Goal: Task Accomplishment & Management: Complete application form

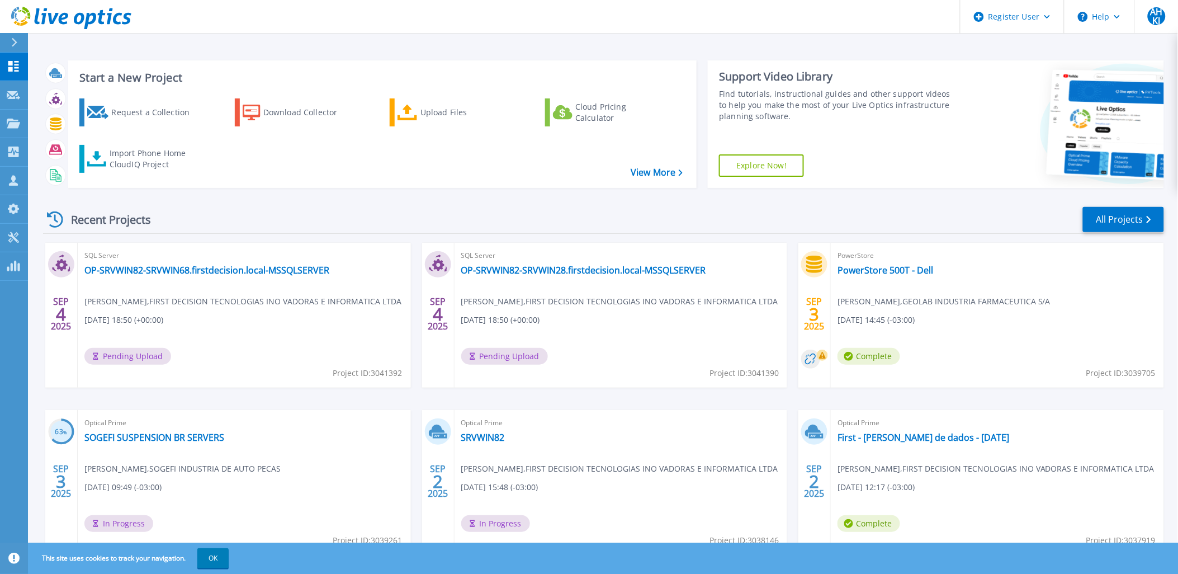
scroll to position [46, 0]
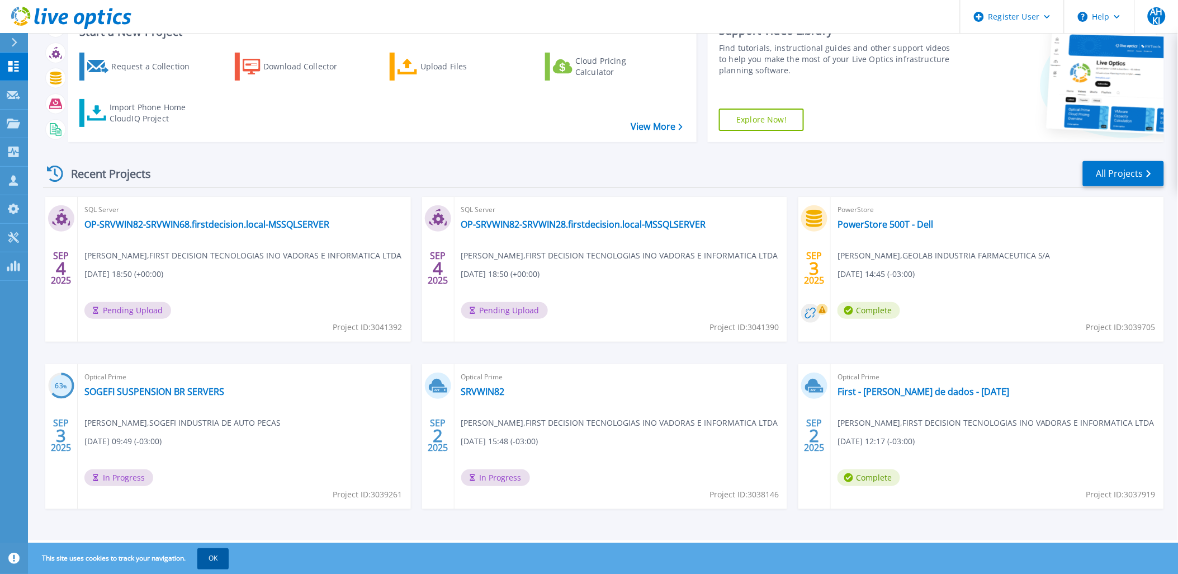
click at [214, 560] on button "OK" at bounding box center [212, 558] width 31 height 20
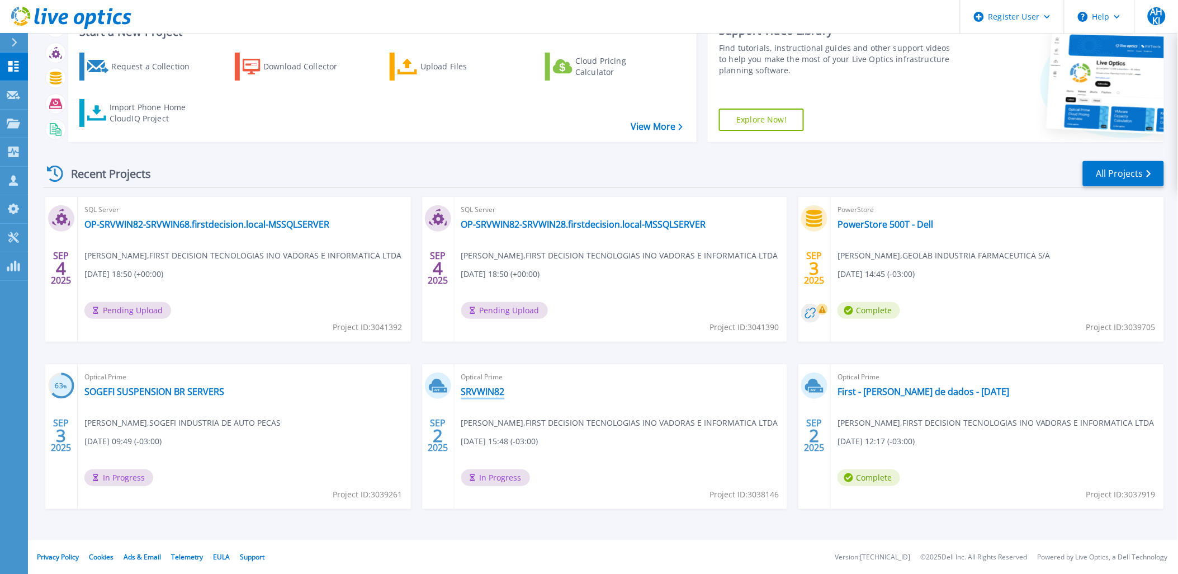
click at [489, 392] on link "SRVWIN82" at bounding box center [483, 391] width 44 height 11
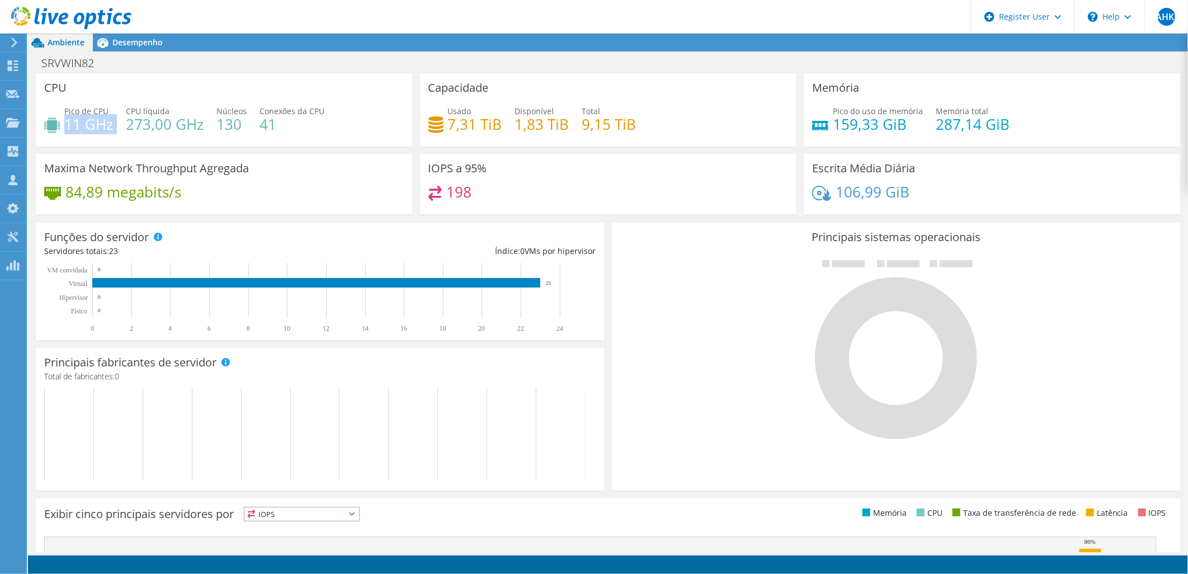
drag, startPoint x: 68, startPoint y: 126, endPoint x: 114, endPoint y: 126, distance: 45.3
click at [114, 126] on div "Pico de CPU 11 GHz CPU líquida 273,00 GHz Núcleos 130 Conexões da CPU 41" at bounding box center [224, 123] width 360 height 36
drag, startPoint x: 114, startPoint y: 126, endPoint x: 109, endPoint y: 138, distance: 12.6
click at [109, 138] on div "Pico de CPU 11 GHz CPU líquida 273,00 GHz Núcleos 130 Conexões da CPU 41" at bounding box center [224, 123] width 360 height 36
drag, startPoint x: 498, startPoint y: 126, endPoint x: 442, endPoint y: 125, distance: 56.5
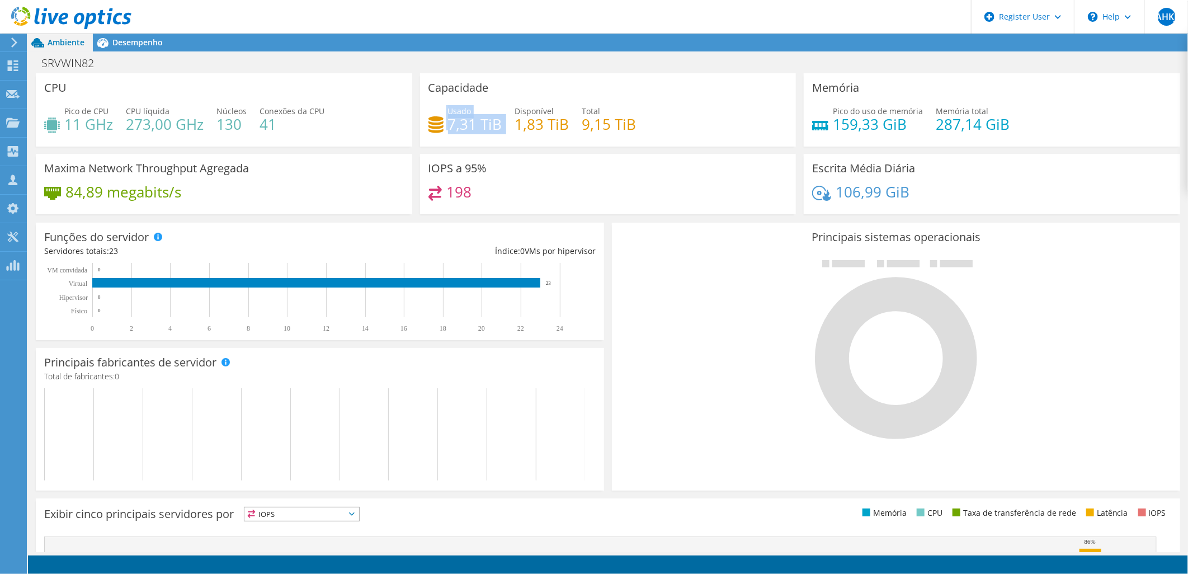
click at [442, 125] on div "Usado 7,31 TiB Disponível 1,83 TiB Total 9,15 TiB" at bounding box center [608, 123] width 360 height 36
drag, startPoint x: 442, startPoint y: 125, endPoint x: 447, endPoint y: 144, distance: 19.8
click at [447, 144] on div "Capacidade Usado 7,31 TiB Disponível 1,83 TiB Total 9,15 TiB" at bounding box center [608, 109] width 376 height 73
drag, startPoint x: 898, startPoint y: 129, endPoint x: 823, endPoint y: 128, distance: 75.0
click at [823, 128] on div "Pico do uso de memória 159,33 GiB" at bounding box center [867, 117] width 111 height 25
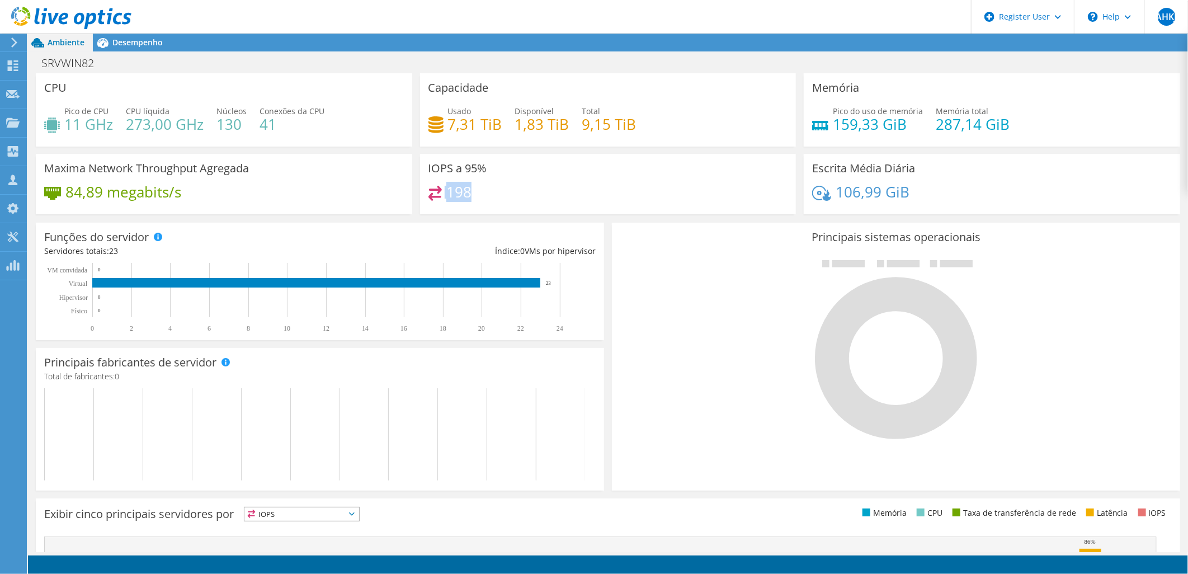
drag, startPoint x: 473, startPoint y: 192, endPoint x: 442, endPoint y: 193, distance: 30.8
click at [442, 193] on div "198" at bounding box center [608, 198] width 360 height 24
click at [463, 202] on div "198" at bounding box center [608, 198] width 360 height 24
click at [143, 45] on span "Desempenho" at bounding box center [137, 42] width 50 height 11
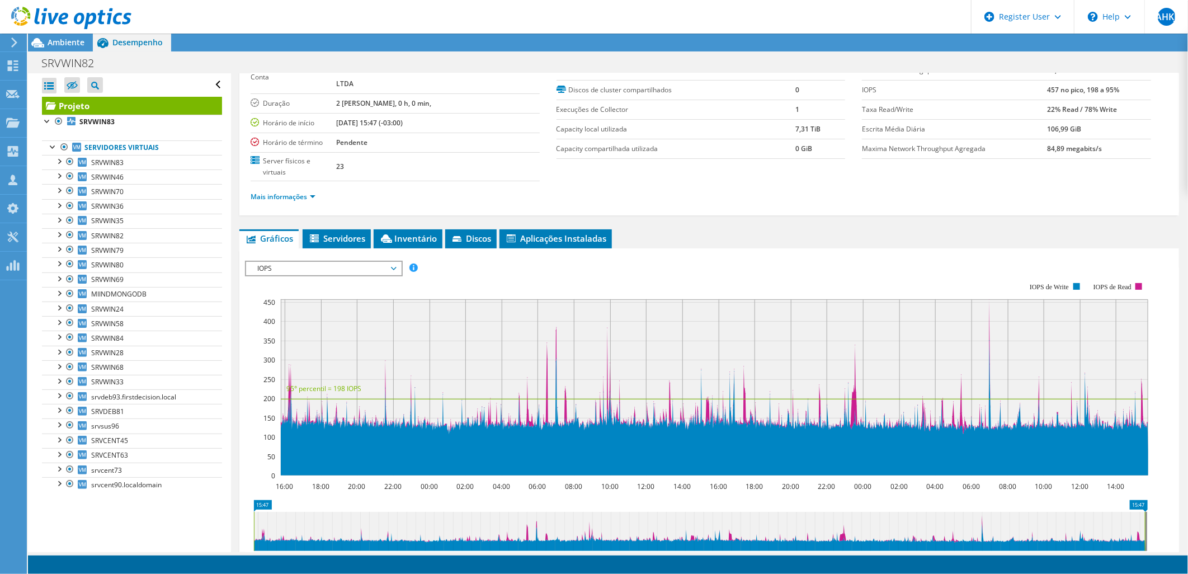
scroll to position [0, 0]
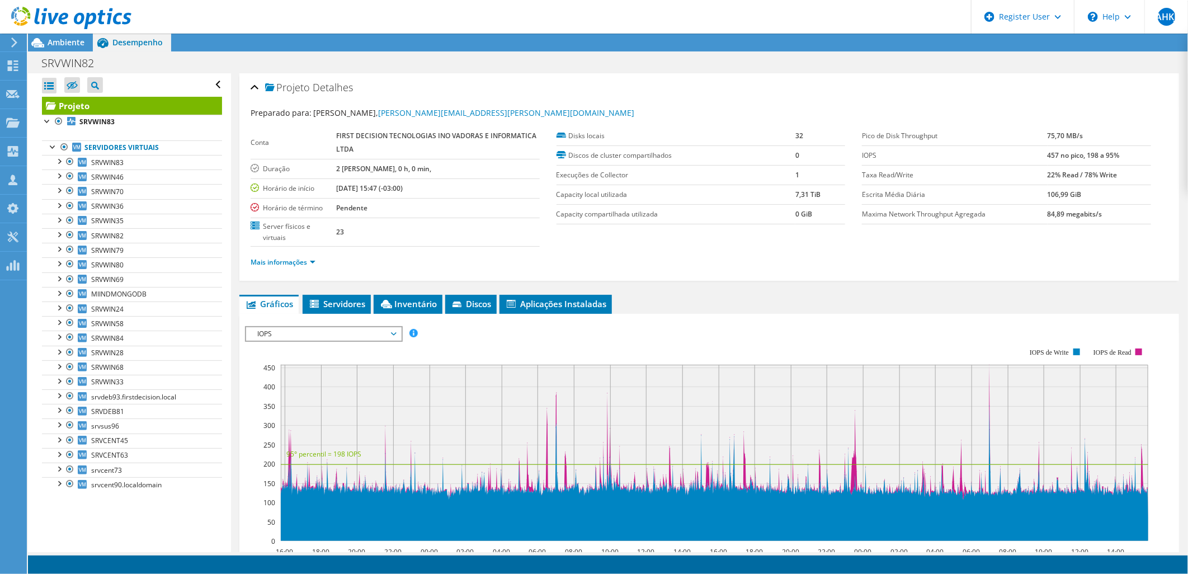
drag, startPoint x: 1114, startPoint y: 174, endPoint x: 1032, endPoint y: 175, distance: 82.2
click at [1032, 175] on tr "Taxa Read/Write 22% Read / 78% Write" at bounding box center [1006, 175] width 289 height 20
drag, startPoint x: 1032, startPoint y: 175, endPoint x: 1138, endPoint y: 192, distance: 107.6
click at [1143, 193] on div "Pico de Disk Throughput 75,70 MB/s IOPS 457 no pico, 198 a 95% Taxa Read/Write …" at bounding box center [1015, 175] width 306 height 98
drag, startPoint x: 1035, startPoint y: 157, endPoint x: 1053, endPoint y: 155, distance: 18.5
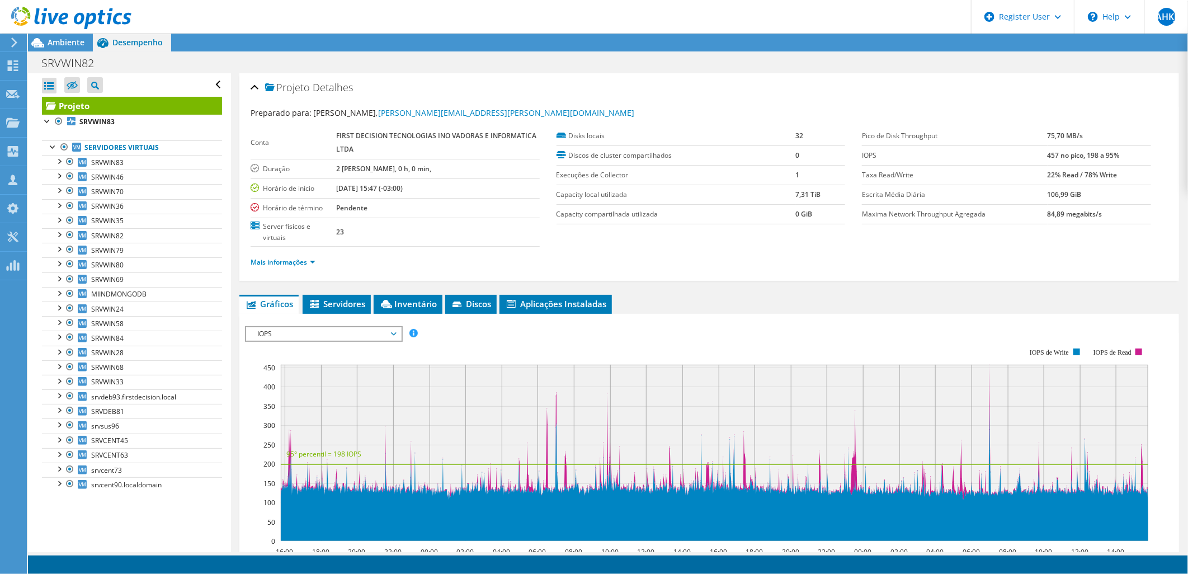
click at [1053, 155] on tr "IOPS 457 no pico, 198 a 95%" at bounding box center [1006, 155] width 289 height 20
drag, startPoint x: 1053, startPoint y: 155, endPoint x: 1075, endPoint y: 161, distance: 22.7
click at [1075, 161] on td "457 no pico, 198 a 95%" at bounding box center [1099, 155] width 103 height 20
drag, startPoint x: 1097, startPoint y: 154, endPoint x: 1031, endPoint y: 154, distance: 66.6
click at [1031, 154] on tr "IOPS 457 no pico, 198 a 95%" at bounding box center [1006, 155] width 289 height 20
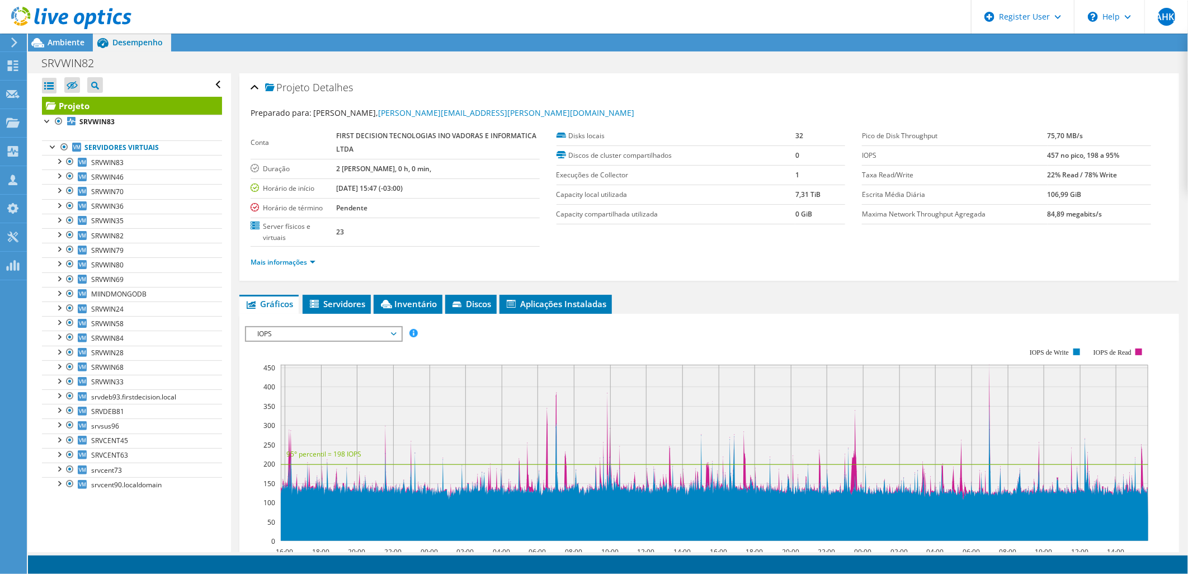
drag, startPoint x: 1031, startPoint y: 154, endPoint x: 1050, endPoint y: 154, distance: 19.0
click at [1050, 154] on b "457 no pico, 198 a 95%" at bounding box center [1084, 155] width 72 height 10
click at [310, 261] on link "Mais informações" at bounding box center [283, 262] width 65 height 10
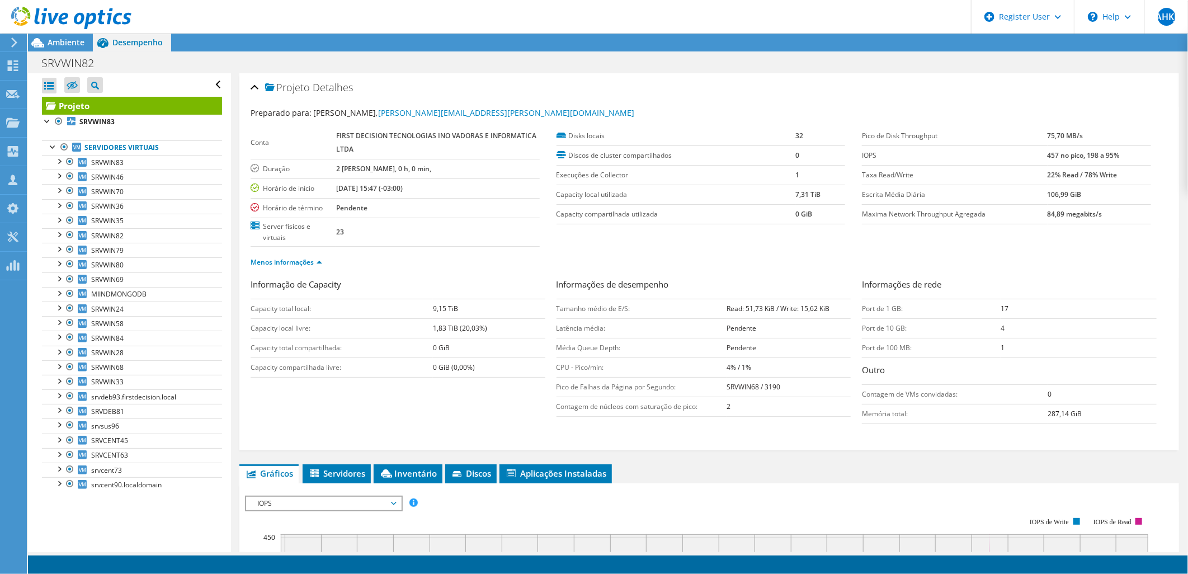
click at [38, 18] on icon at bounding box center [71, 18] width 120 height 23
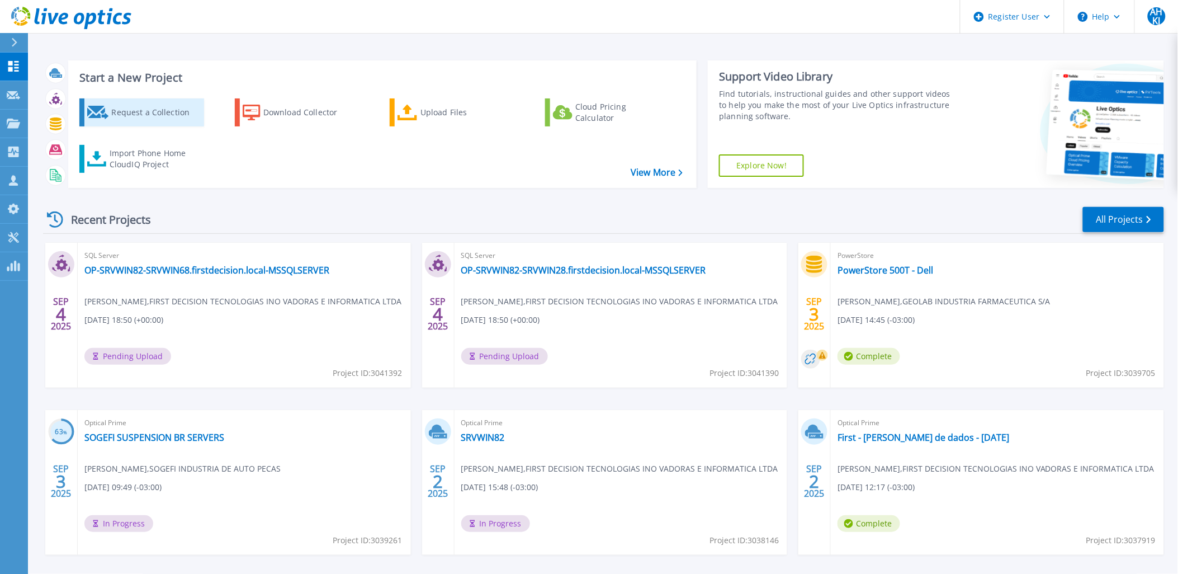
click at [141, 111] on div "Request a Collection" at bounding box center [155, 112] width 89 height 22
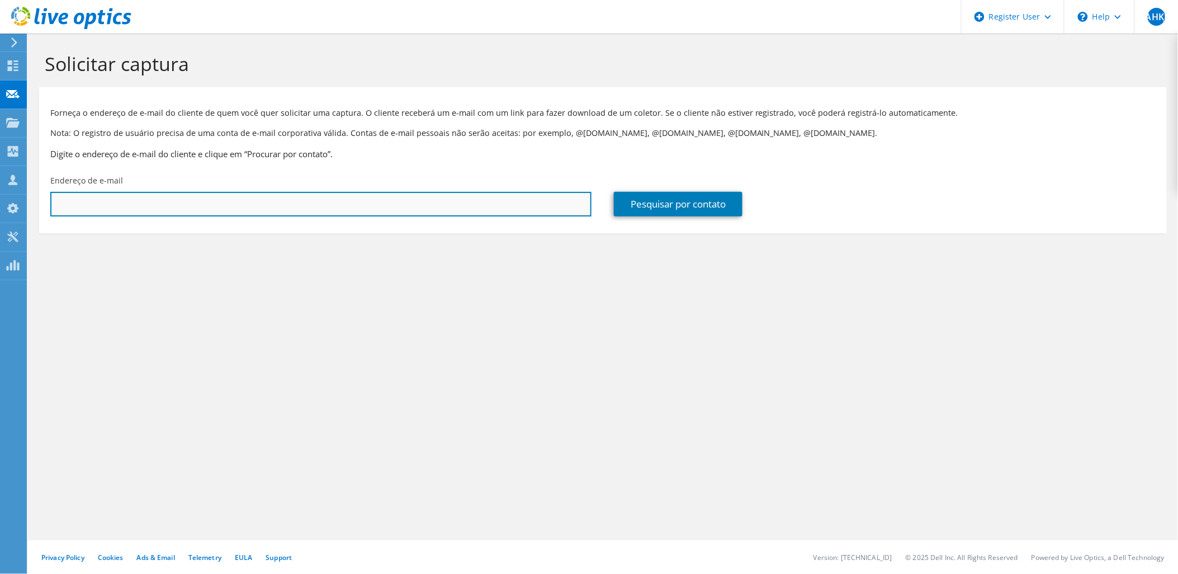
click at [478, 205] on input "text" at bounding box center [320, 204] width 541 height 25
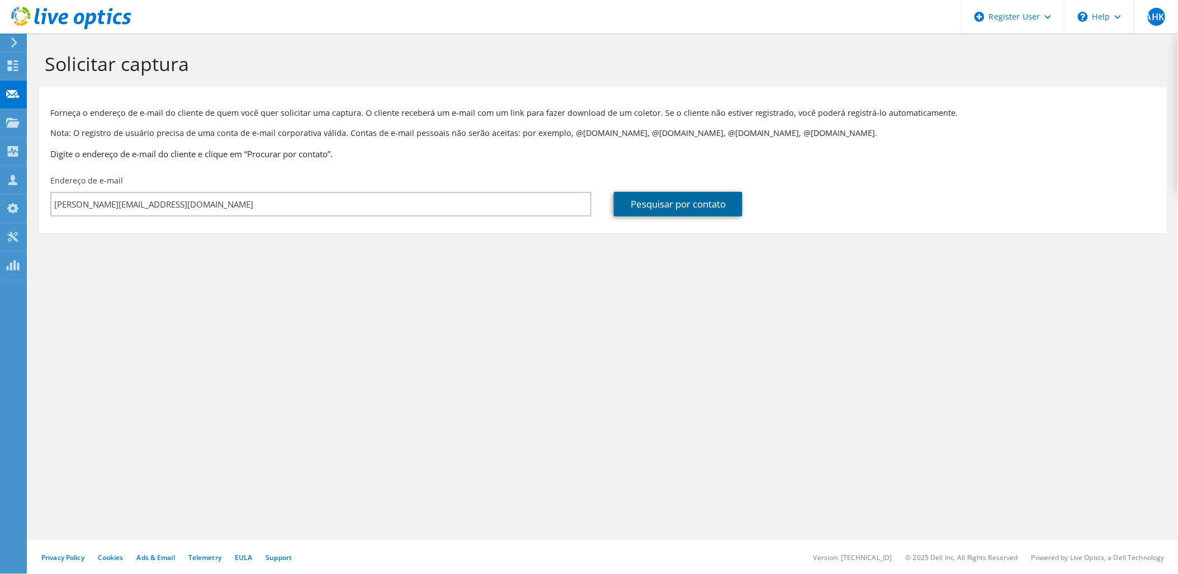
click at [656, 211] on link "Pesquisar por contato" at bounding box center [678, 204] width 129 height 25
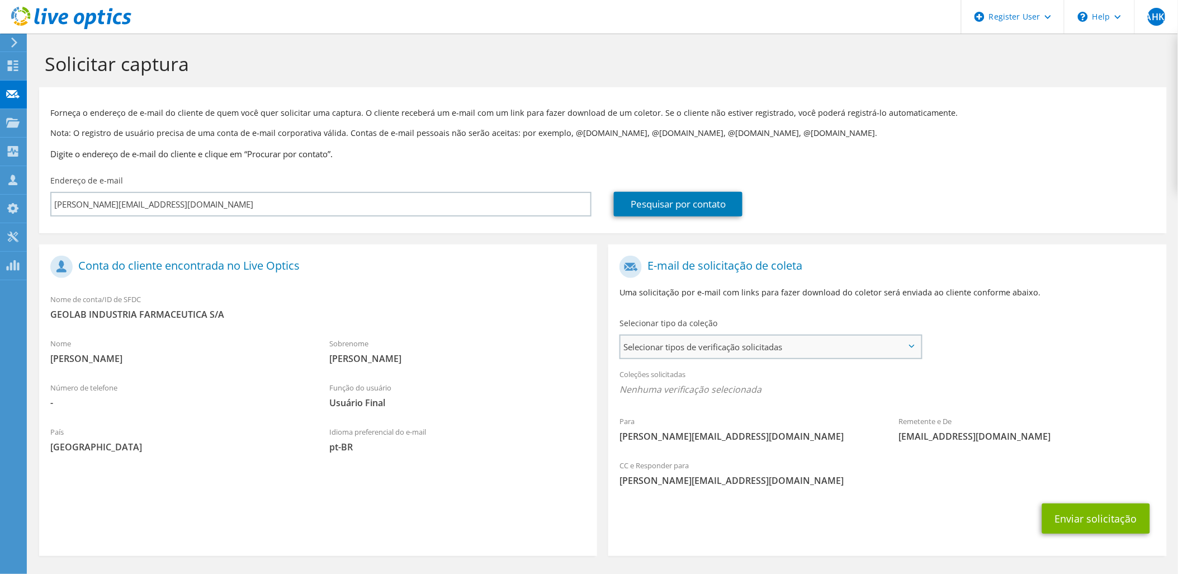
click at [726, 343] on span "Selecionar tipos de verificação solicitadas" at bounding box center [771, 347] width 300 height 22
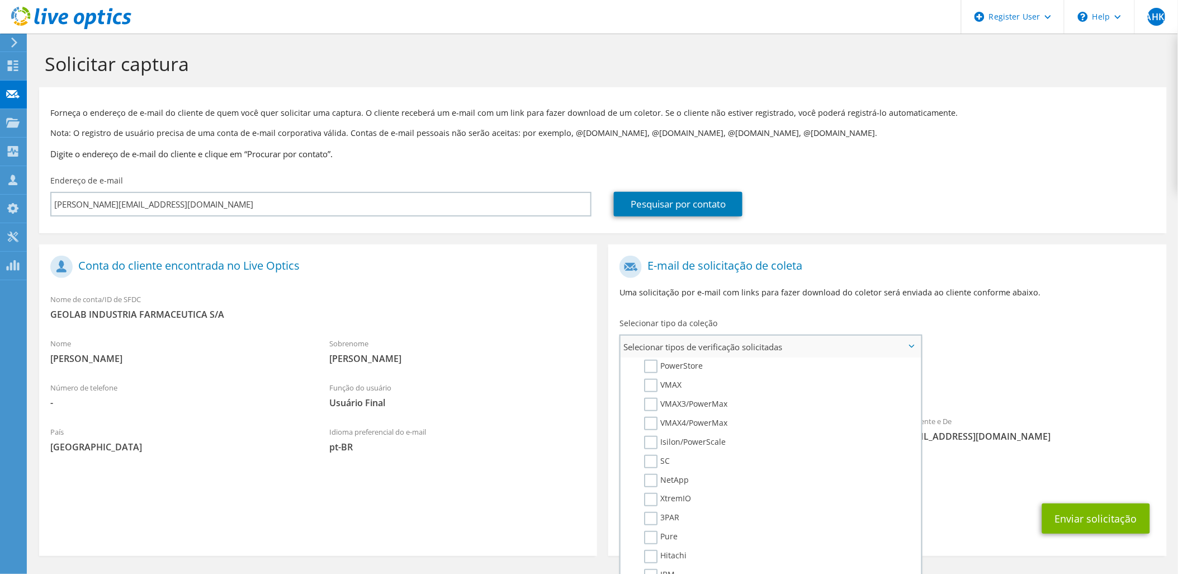
scroll to position [186, 0]
click at [861, 246] on section "E-mail de solicitação de coleta Uma solicitação por e-mail com links para fazer…" at bounding box center [888, 400] width 558 height 312
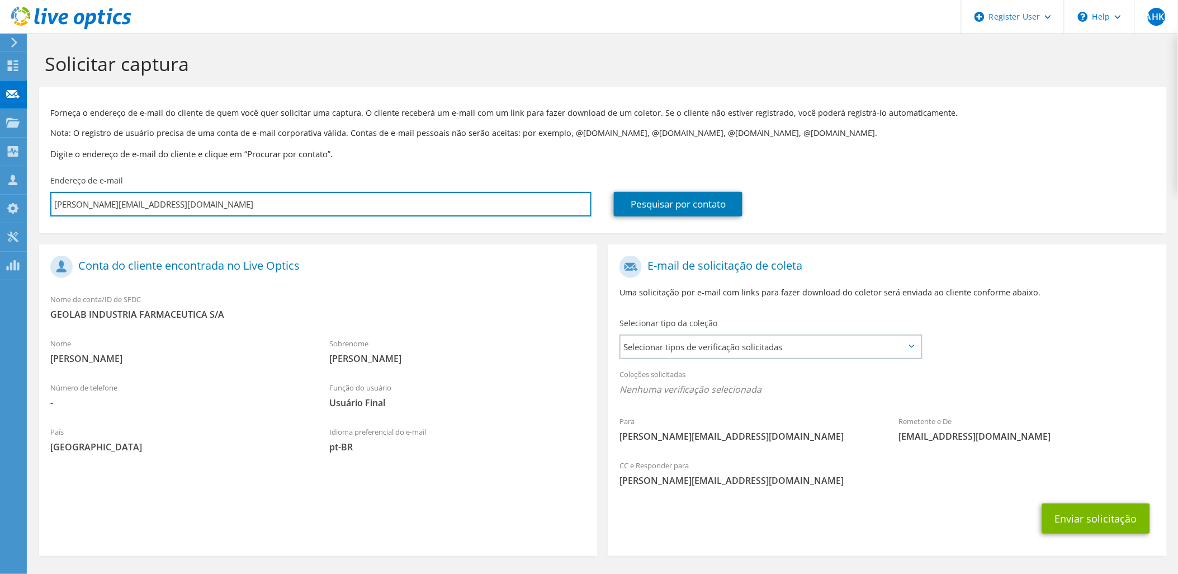
drag, startPoint x: 226, startPoint y: 208, endPoint x: -51, endPoint y: 198, distance: 277.6
click at [0, 198] on html "AHKJ Usuário Dell Aldo Hass Krieger Junior Aldo.HKJunior@dell.com Dell My Profi…" at bounding box center [589, 287] width 1178 height 574
paste input "angelo@notredame.org"
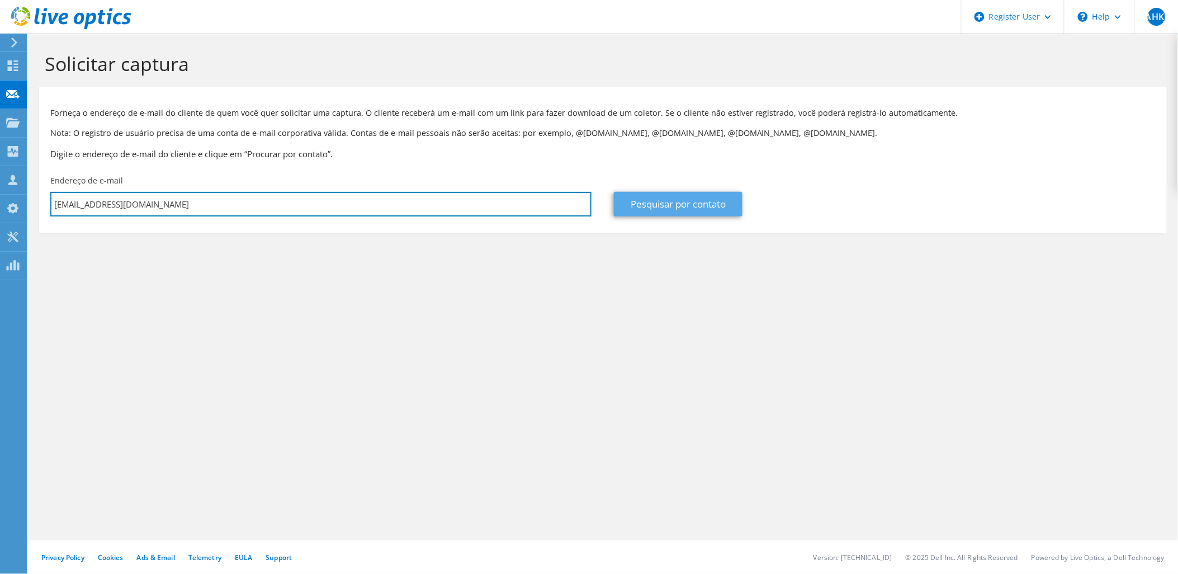
type input "angelo@notredame.org.br"
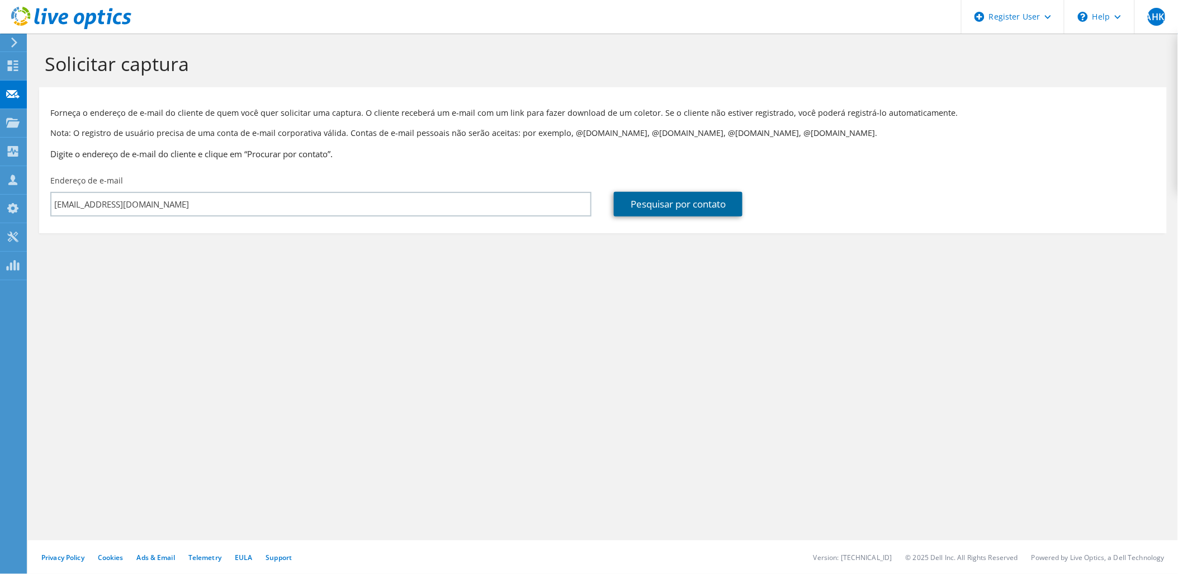
click at [647, 213] on link "Pesquisar por contato" at bounding box center [678, 204] width 129 height 25
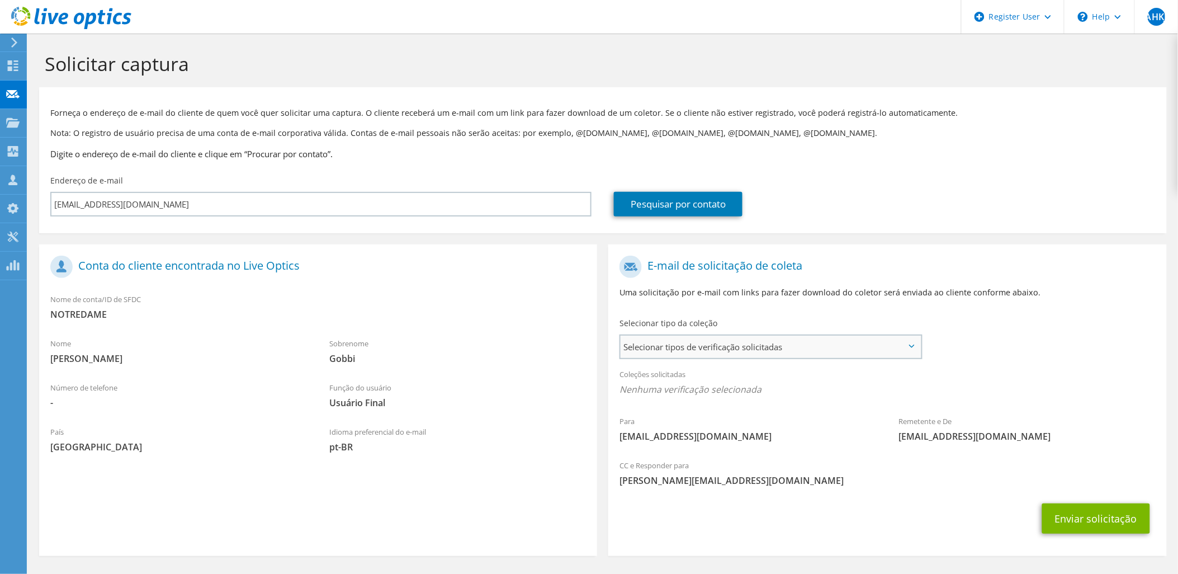
click at [770, 355] on span "Selecionar tipos de verificação solicitadas" at bounding box center [771, 347] width 300 height 22
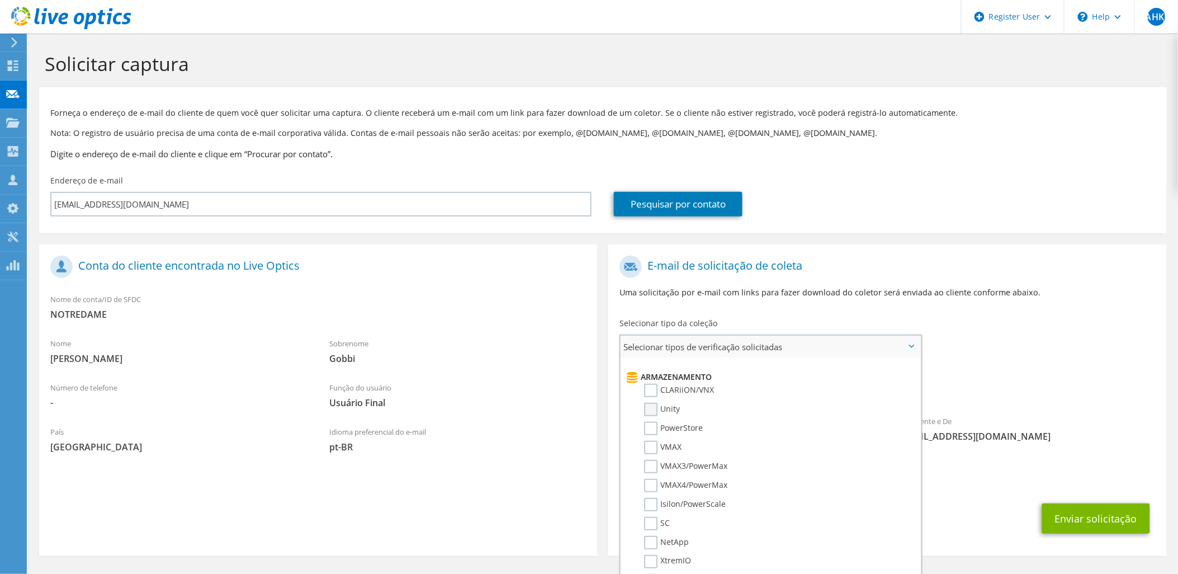
click at [651, 403] on label "Unity" at bounding box center [662, 409] width 36 height 13
click at [0, 0] on input "Unity" at bounding box center [0, 0] width 0 height 0
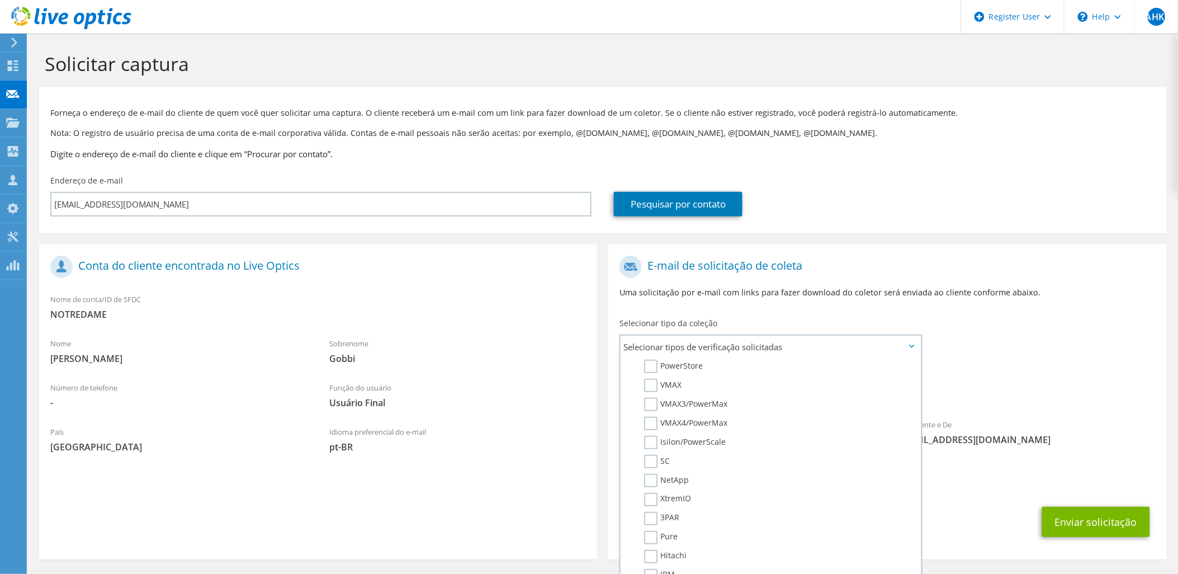
click at [982, 369] on div "Coleções solicitadas Nenhuma verificação selecionada Unity" at bounding box center [888, 384] width 558 height 45
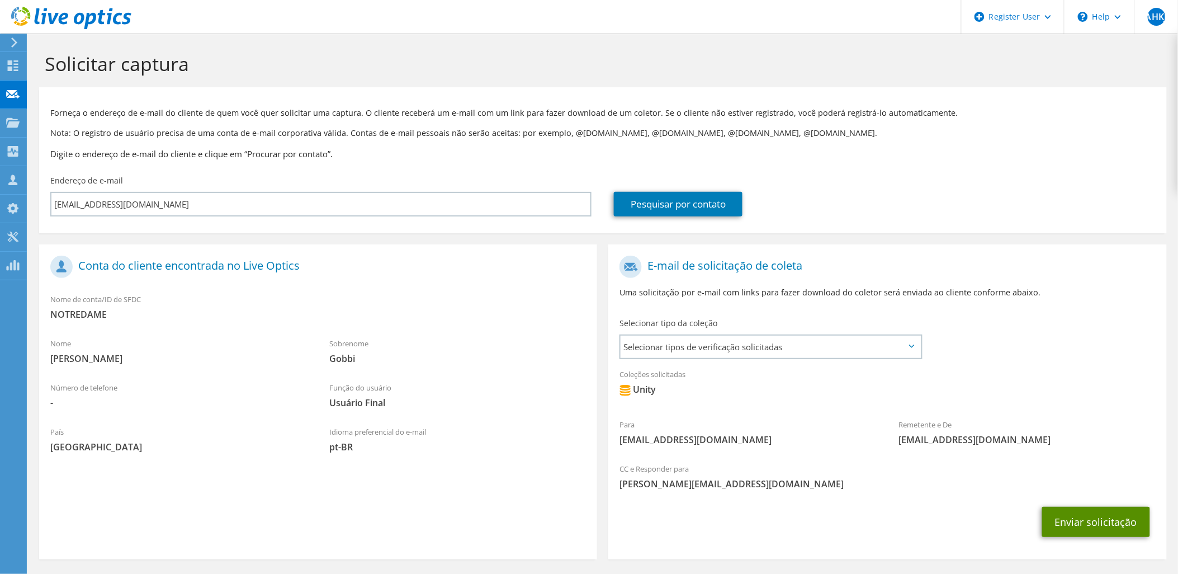
click at [1095, 519] on button "Enviar solicitação" at bounding box center [1097, 522] width 108 height 30
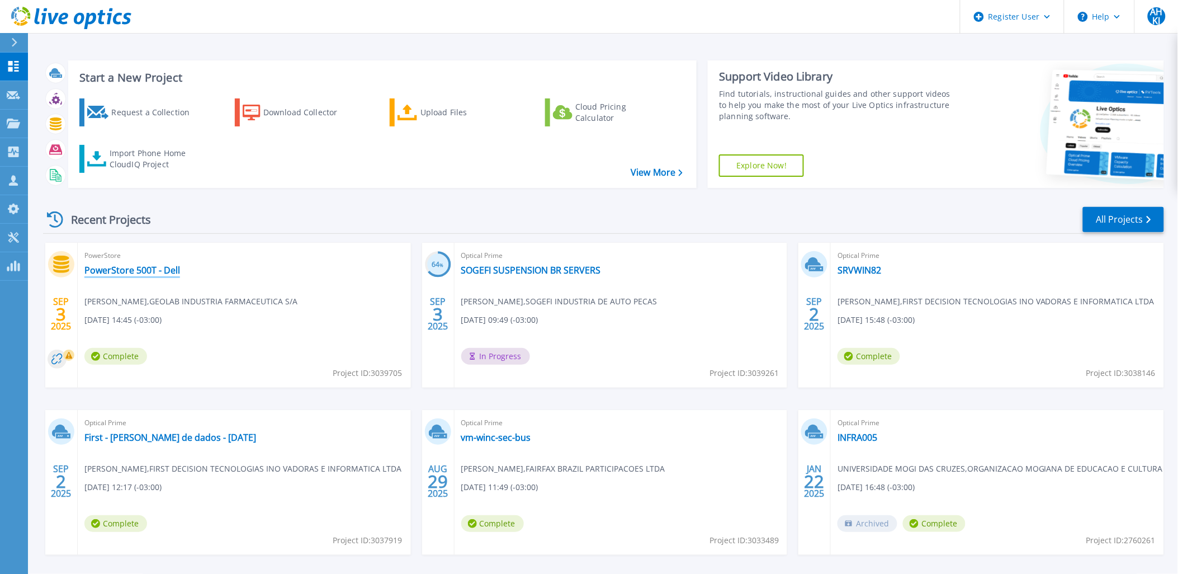
click at [126, 273] on link "PowerStore 500T - Dell" at bounding box center [132, 270] width 96 height 11
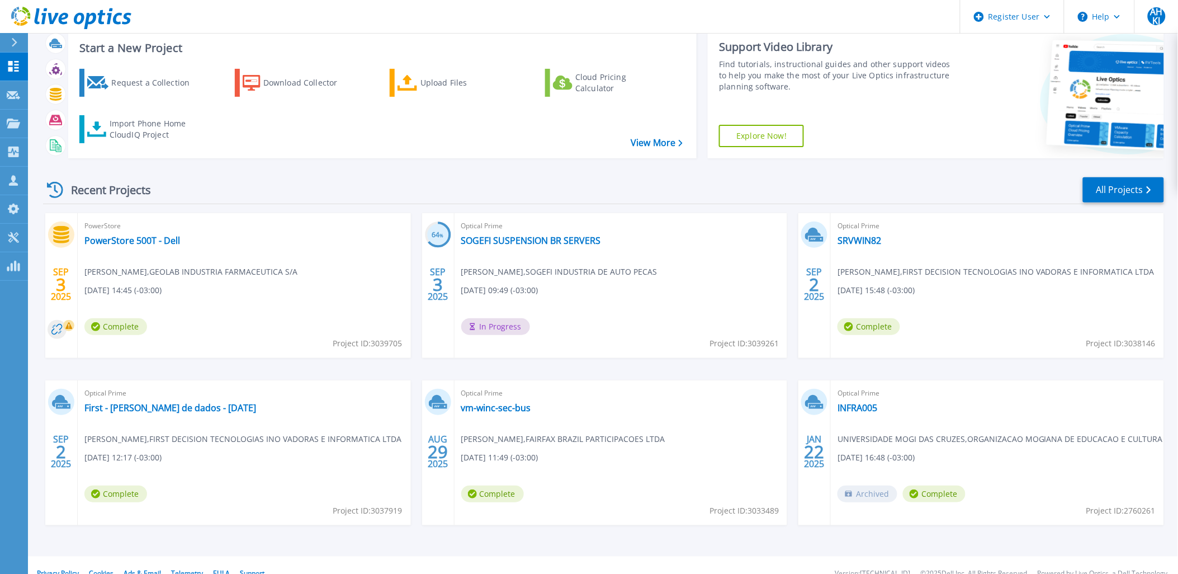
scroll to position [46, 0]
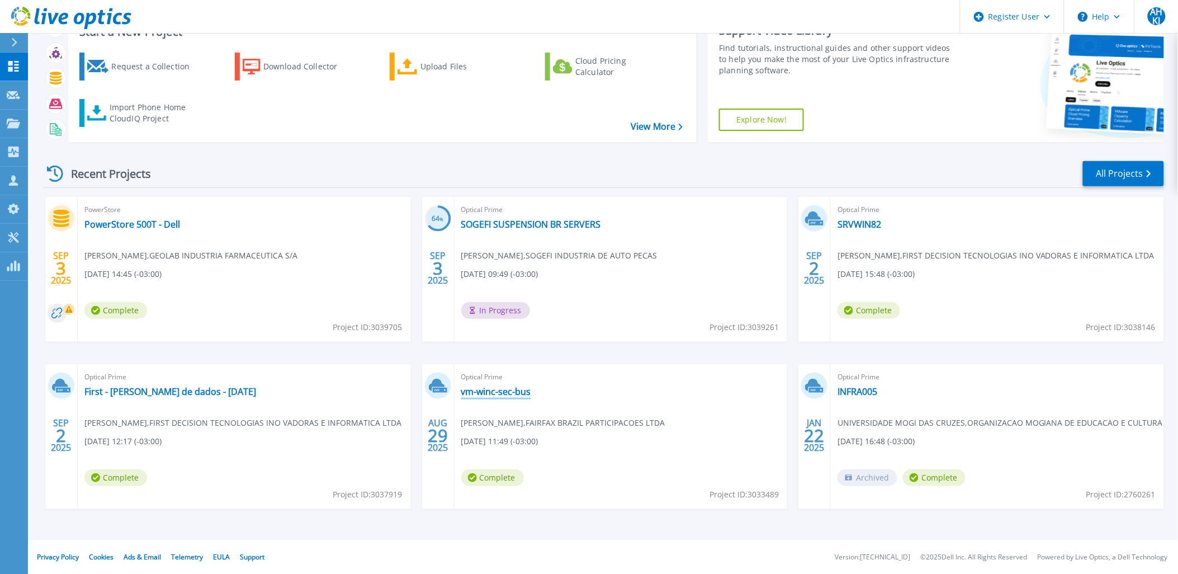
click at [498, 393] on link "vm-winc-sec-bus" at bounding box center [496, 391] width 70 height 11
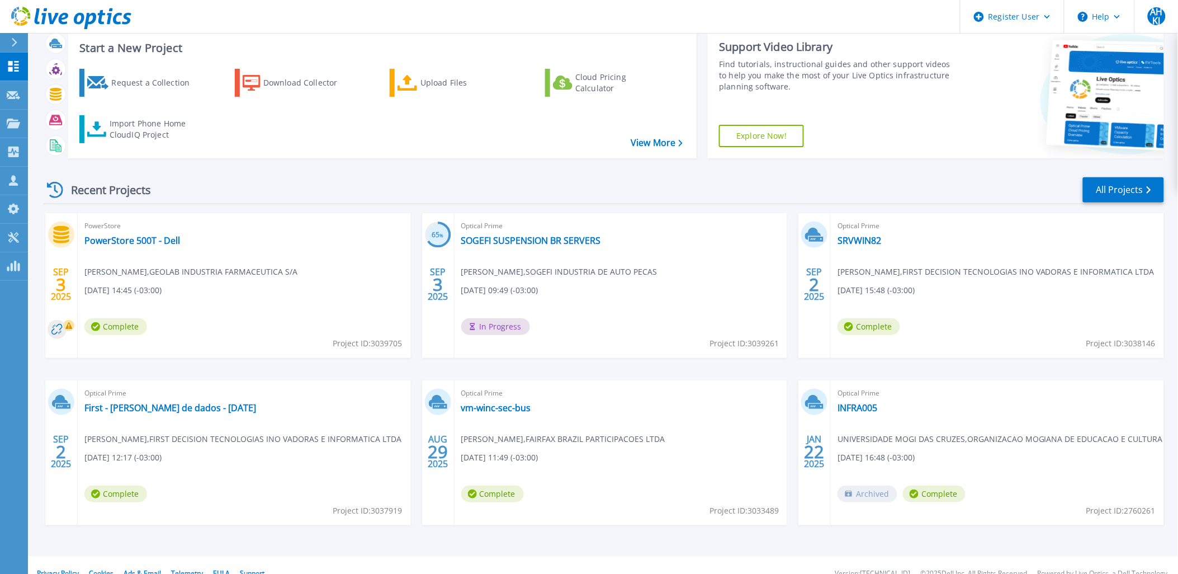
scroll to position [46, 0]
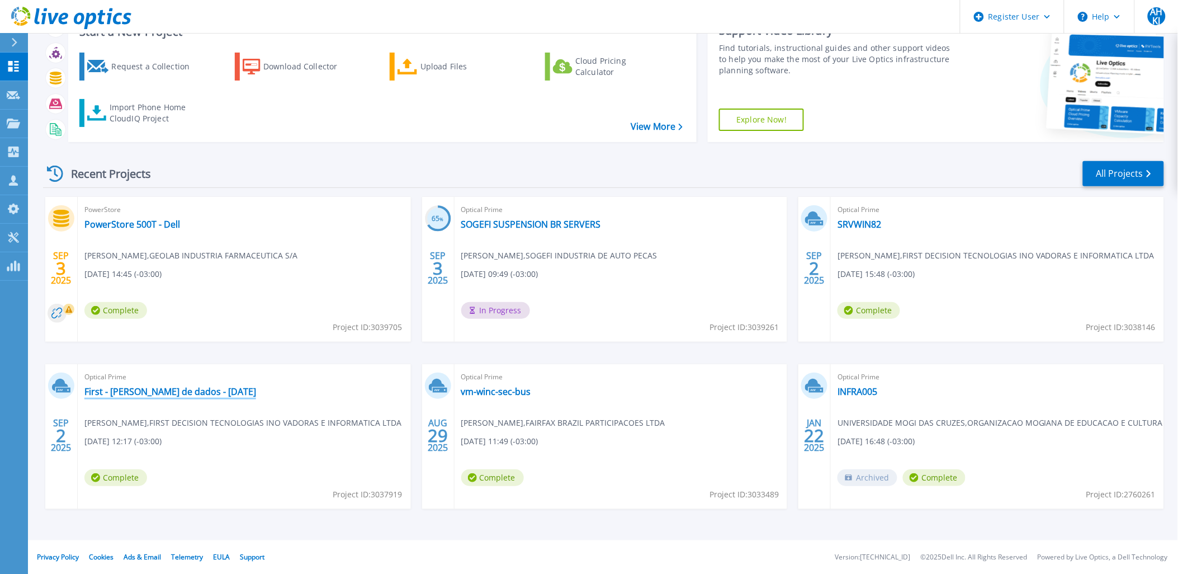
click at [199, 393] on link "First - Coleta de dados - 02.09.2025" at bounding box center [170, 391] width 172 height 11
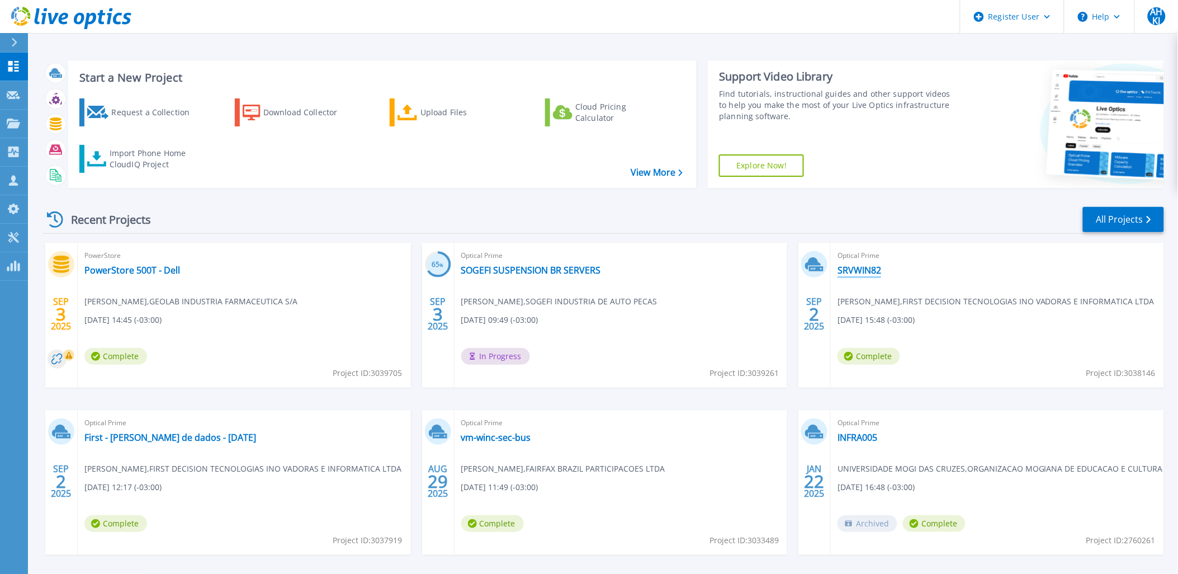
click at [850, 271] on link "SRVWIN82" at bounding box center [860, 270] width 44 height 11
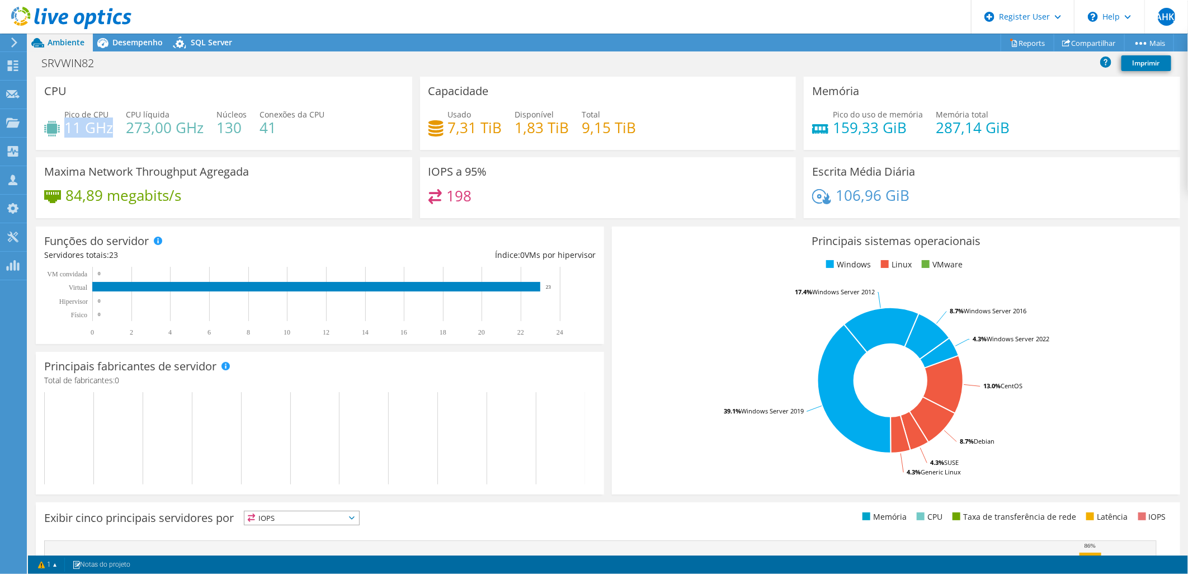
drag, startPoint x: 110, startPoint y: 128, endPoint x: 64, endPoint y: 130, distance: 45.4
click at [64, 130] on h4 "11 GHz" at bounding box center [88, 127] width 49 height 12
drag, startPoint x: 64, startPoint y: 130, endPoint x: 147, endPoint y: 138, distance: 82.6
click at [147, 138] on div "Pico de CPU 11 GHz CPU líquida 273,00 GHz Núcleos 130 Conexões da CPU 41" at bounding box center [224, 127] width 360 height 36
drag, startPoint x: 126, startPoint y: 131, endPoint x: 202, endPoint y: 131, distance: 75.5
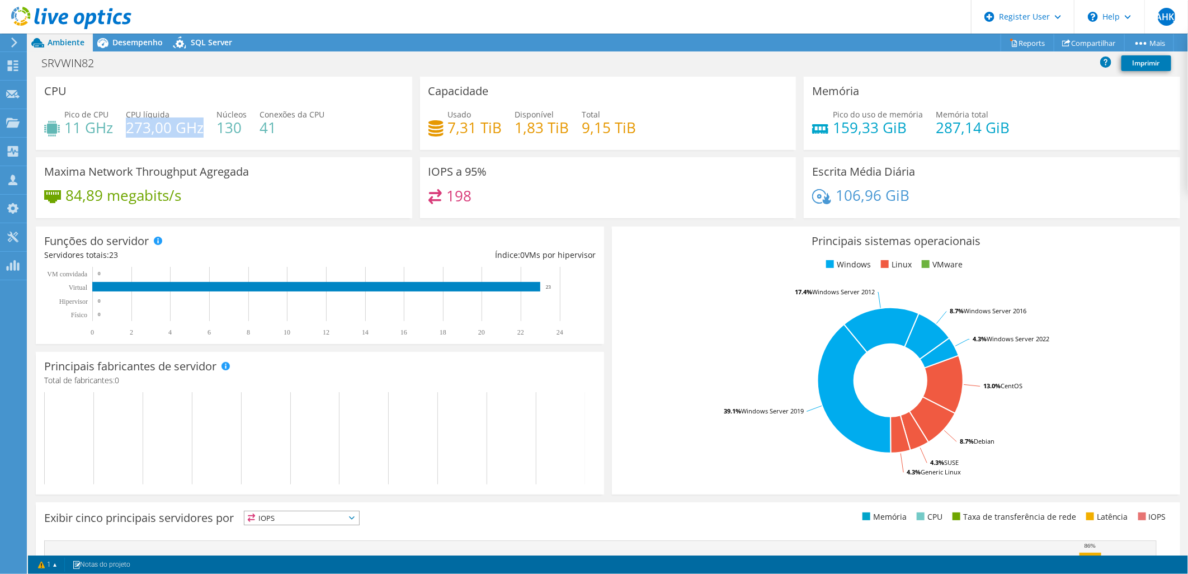
click at [202, 131] on h4 "273,00 GHz" at bounding box center [165, 127] width 78 height 12
drag, startPoint x: 202, startPoint y: 131, endPoint x: 195, endPoint y: 143, distance: 14.3
click at [195, 143] on div "Pico de CPU 11 GHz CPU líquida 273,00 GHz Núcleos 130 Conexões da CPU 41" at bounding box center [224, 127] width 360 height 36
drag, startPoint x: 112, startPoint y: 129, endPoint x: 62, endPoint y: 125, distance: 50.5
click at [62, 125] on div "Pico de CPU 11 GHz" at bounding box center [78, 121] width 69 height 25
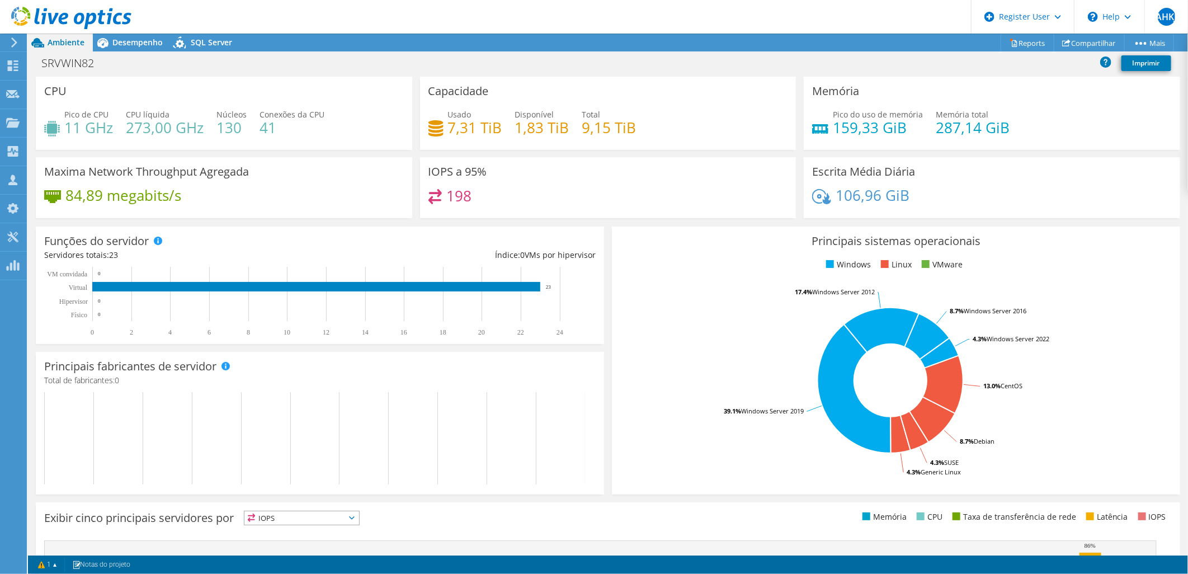
click at [416, 134] on div "Capacidade Usado 7,31 TiB Disponível 1,83 TiB Total 9,15 TiB" at bounding box center [608, 113] width 384 height 73
drag, startPoint x: 468, startPoint y: 199, endPoint x: 416, endPoint y: 178, distance: 56.2
click at [420, 178] on div "IOPS a 95% 198" at bounding box center [608, 187] width 376 height 61
drag, startPoint x: 416, startPoint y: 178, endPoint x: 471, endPoint y: 201, distance: 59.6
click at [471, 201] on div "198" at bounding box center [608, 201] width 360 height 24
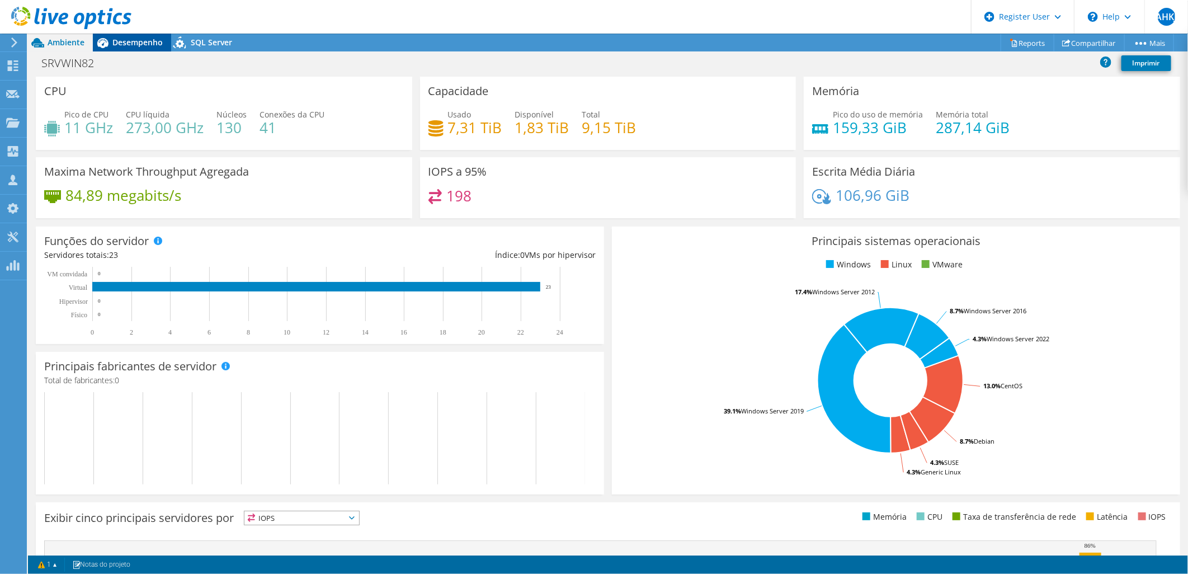
click at [136, 41] on span "Desempenho" at bounding box center [137, 42] width 50 height 11
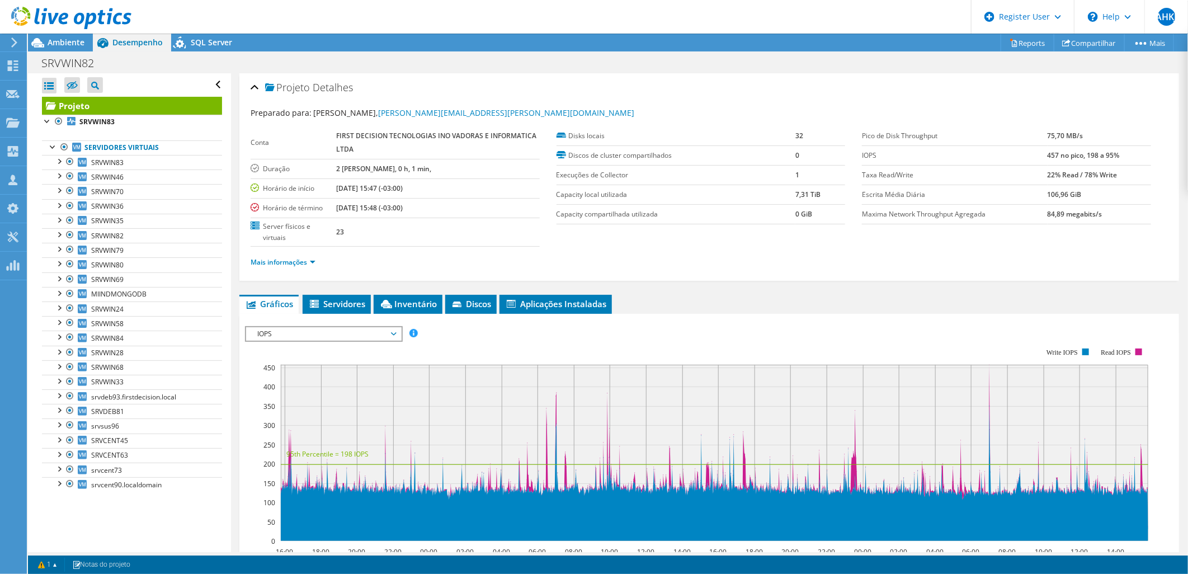
drag, startPoint x: 1036, startPoint y: 157, endPoint x: 1071, endPoint y: 154, distance: 34.8
click at [1071, 154] on tr "IOPS 457 no pico, 198 a 95%" at bounding box center [1006, 155] width 289 height 20
drag, startPoint x: 1114, startPoint y: 160, endPoint x: 1079, endPoint y: 159, distance: 34.1
click at [1079, 159] on td "457 no pico, 198 a 95%" at bounding box center [1099, 155] width 103 height 20
click at [664, 334] on rect at bounding box center [696, 445] width 903 height 224
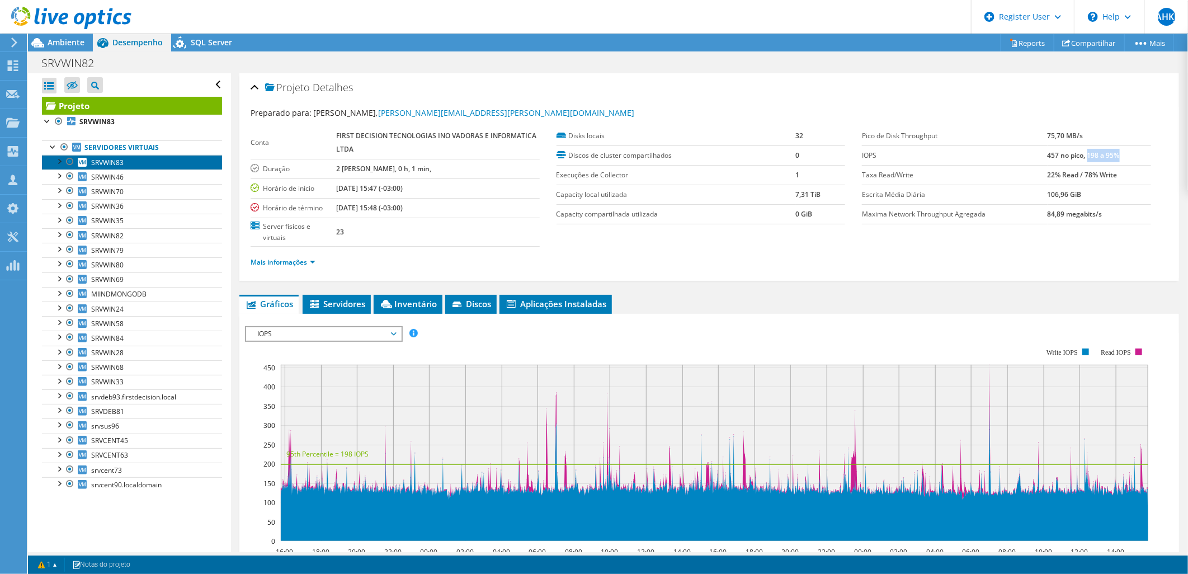
click at [118, 167] on link "SRVWIN83" at bounding box center [132, 162] width 180 height 15
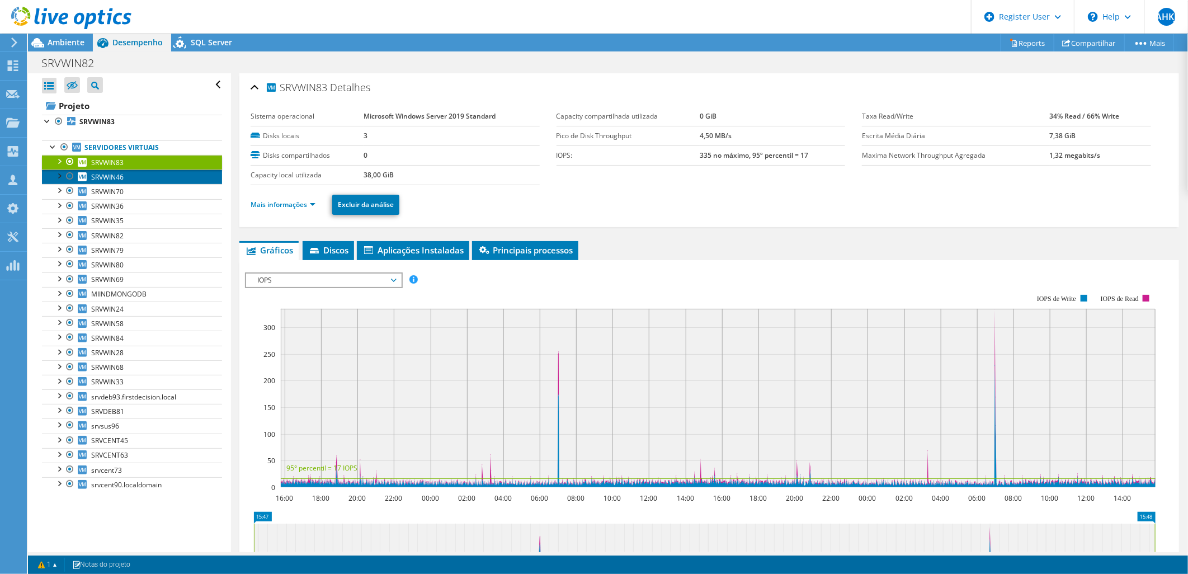
click at [125, 180] on link "SRVWIN46" at bounding box center [132, 176] width 180 height 15
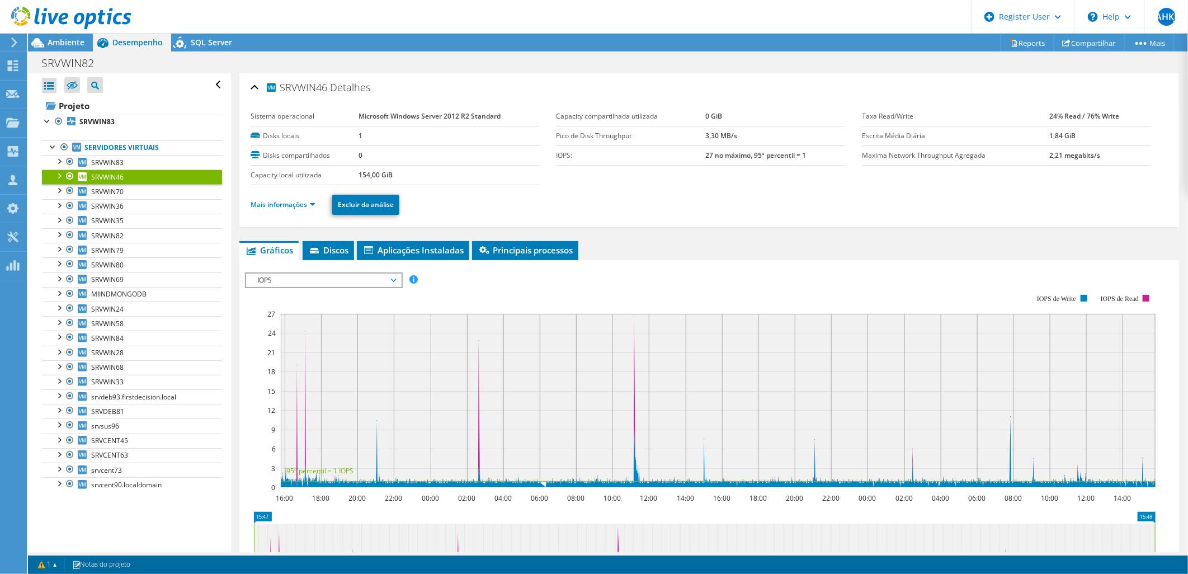
click at [336, 273] on span "IOPS" at bounding box center [324, 279] width 144 height 13
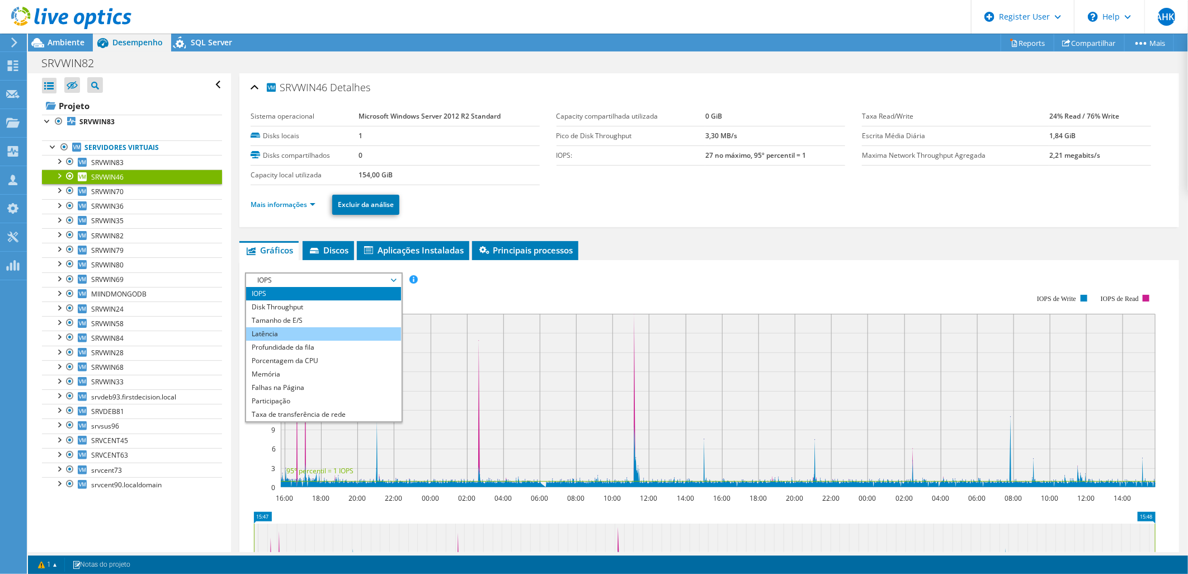
click at [306, 327] on li "Latência" at bounding box center [323, 333] width 155 height 13
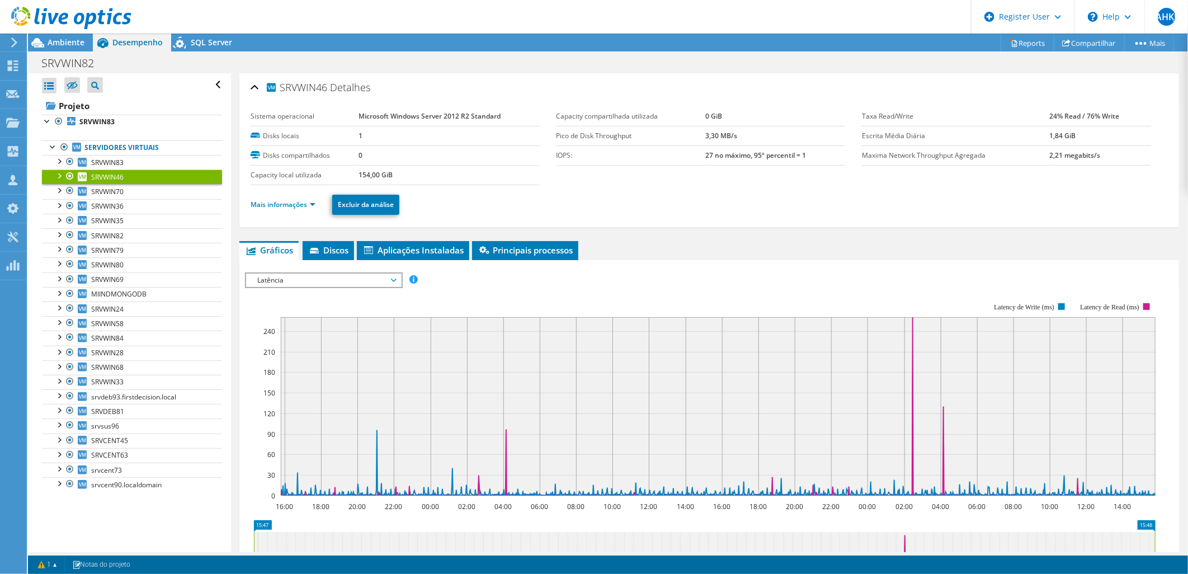
click at [309, 276] on span "Latência" at bounding box center [324, 279] width 144 height 13
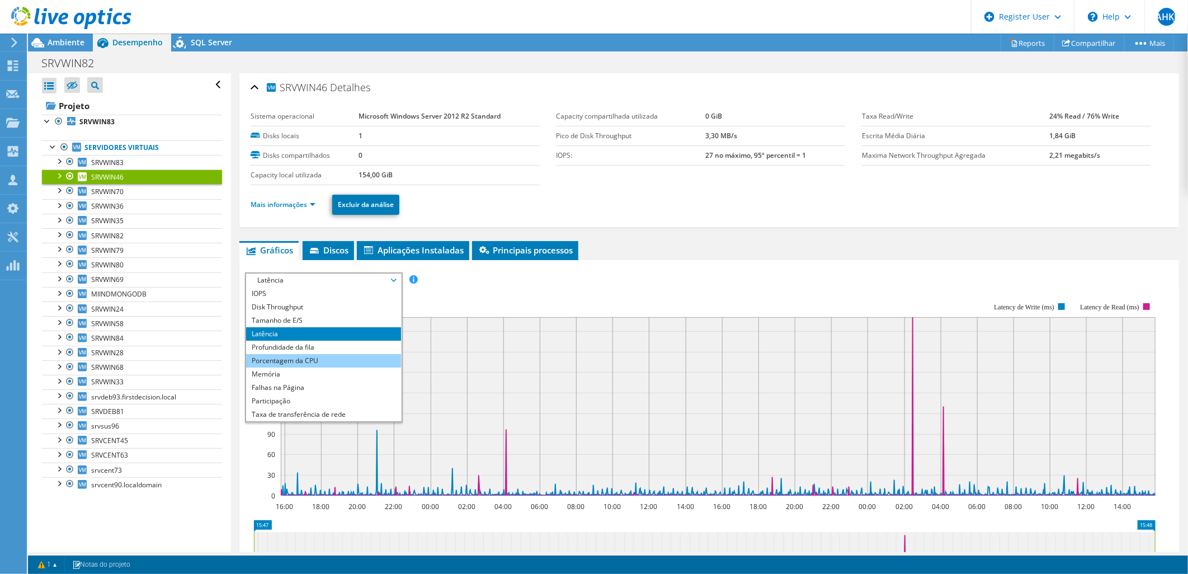
click at [323, 356] on li "Porcentagem da CPU" at bounding box center [323, 360] width 155 height 13
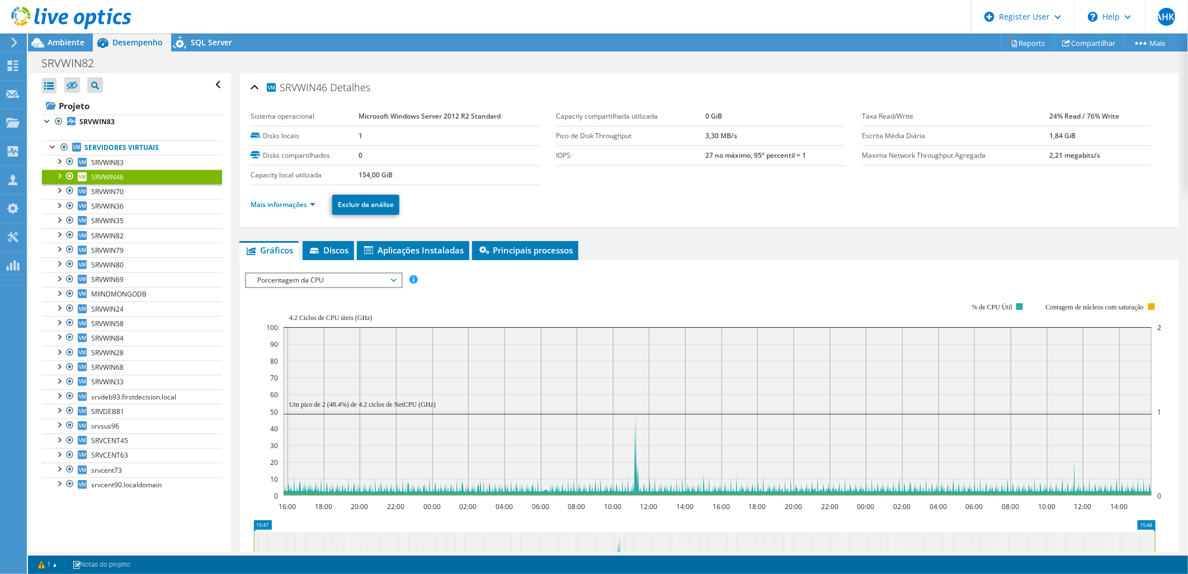
click at [298, 276] on span "Porcentagem da CPU" at bounding box center [324, 279] width 144 height 13
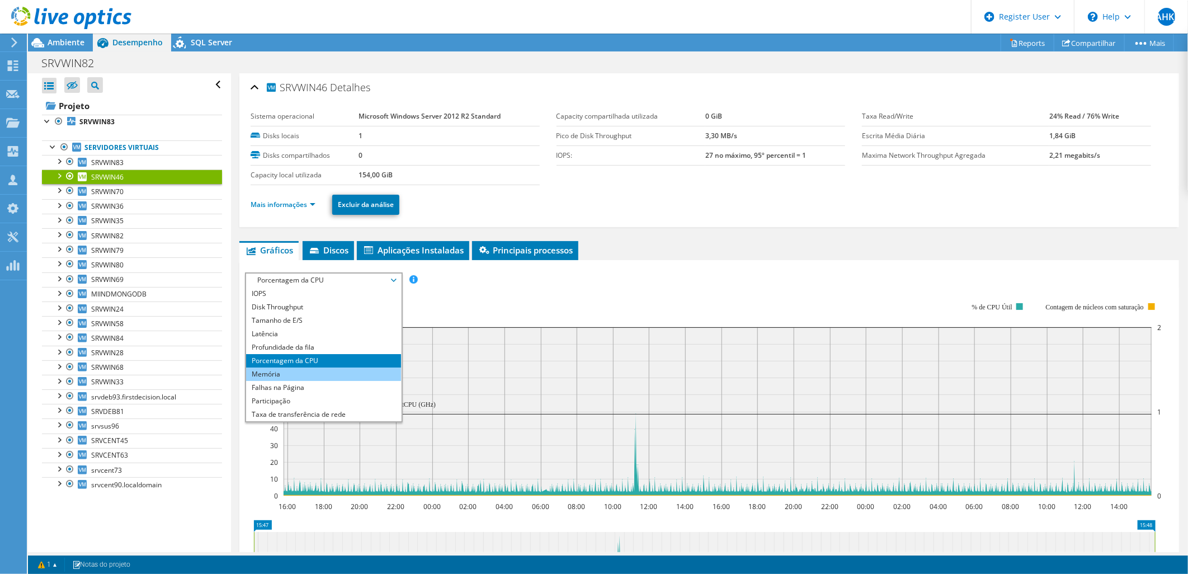
click at [325, 370] on li "Memória" at bounding box center [323, 373] width 155 height 13
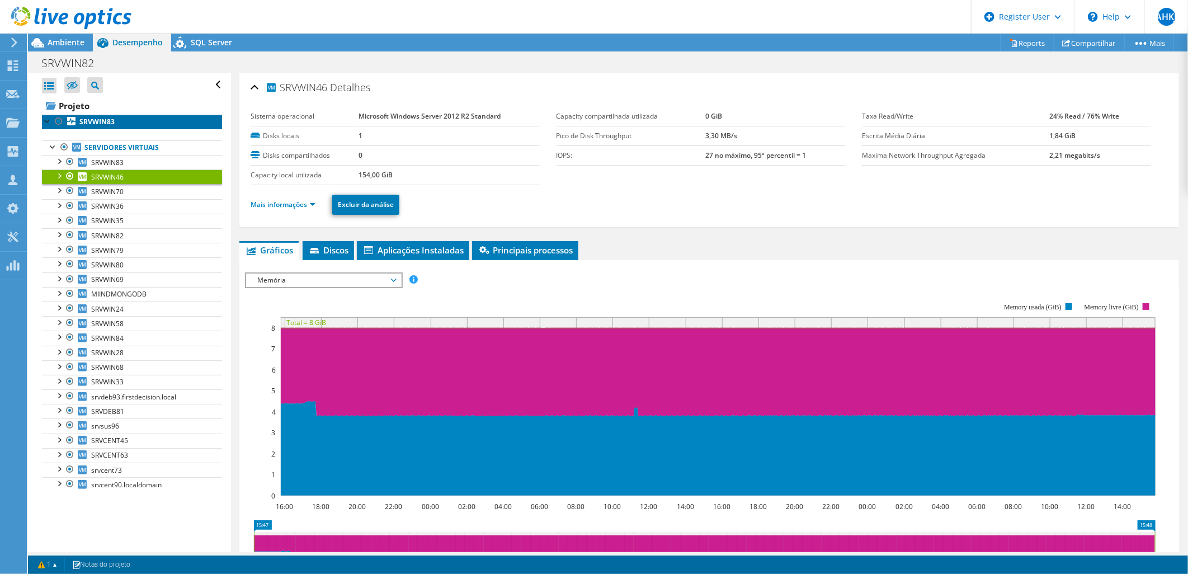
click at [113, 122] on b "SRVWIN83" at bounding box center [96, 122] width 35 height 10
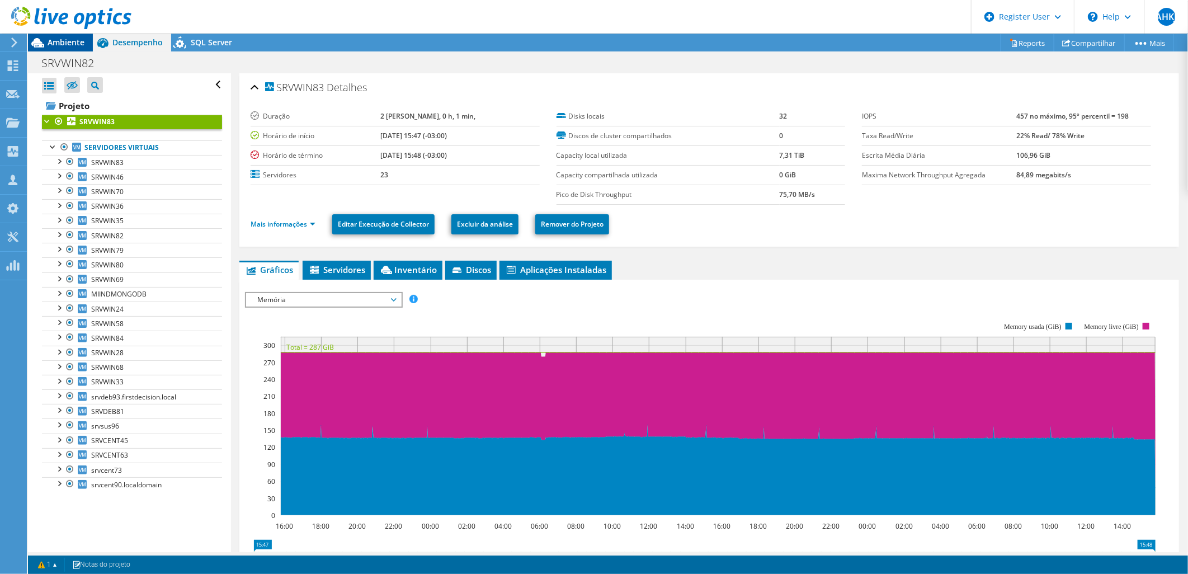
click at [67, 38] on span "Ambiente" at bounding box center [66, 42] width 37 height 11
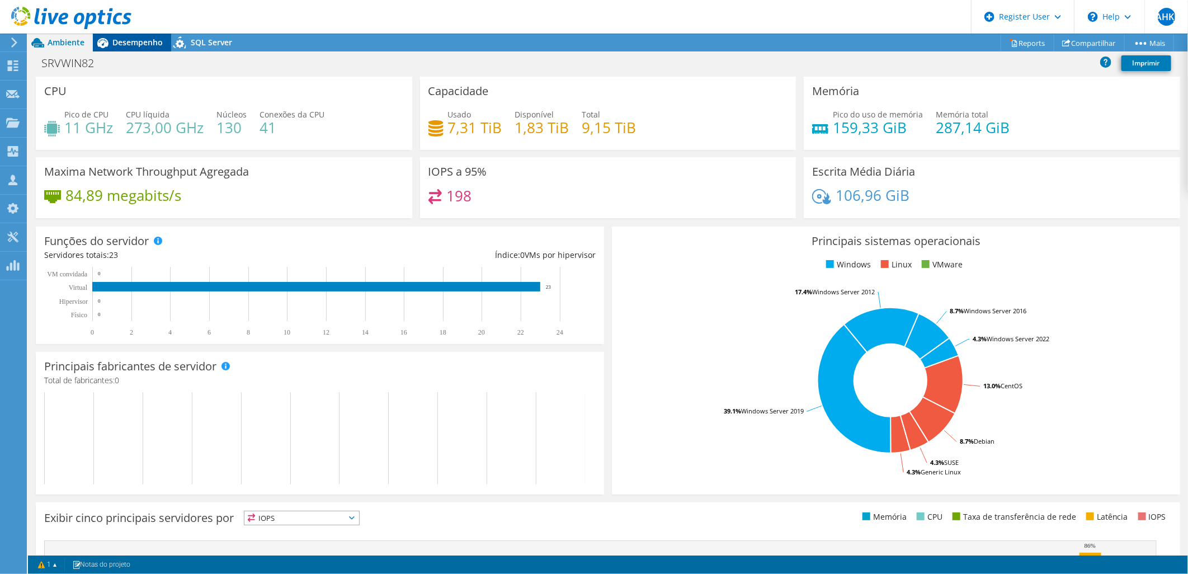
click at [127, 37] on span "Desempenho" at bounding box center [137, 42] width 50 height 11
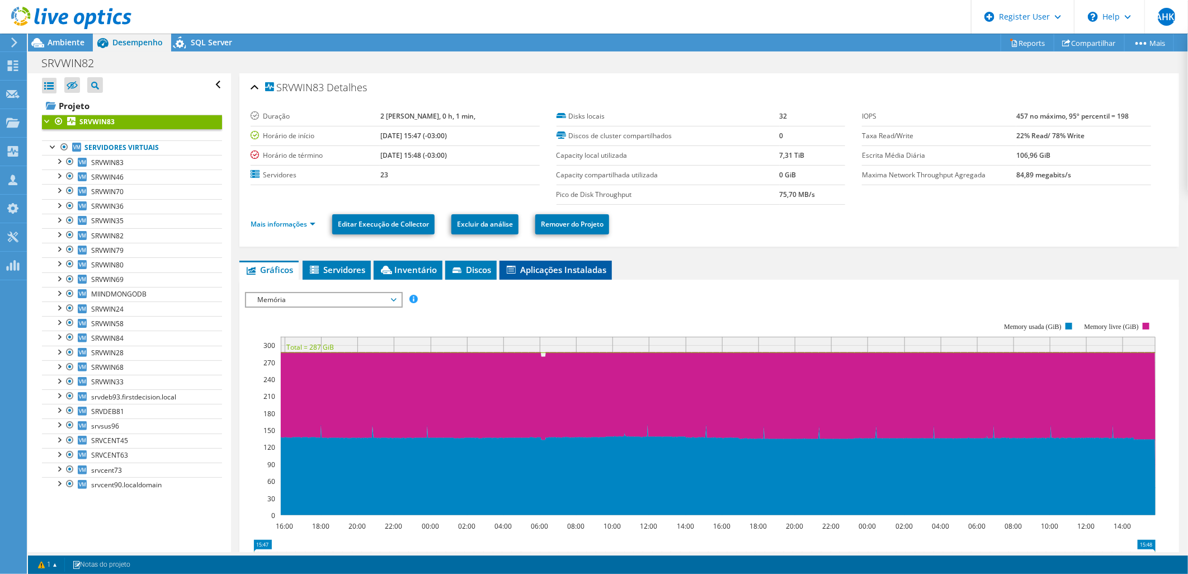
click at [545, 271] on span "Aplicações Instaladas" at bounding box center [555, 269] width 101 height 11
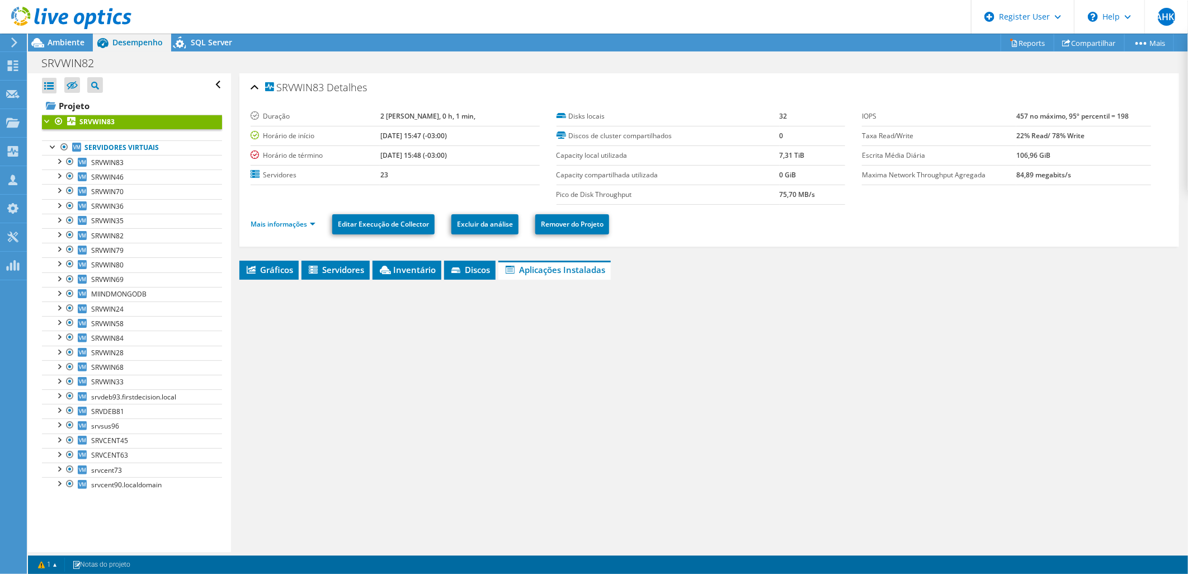
scroll to position [7, 0]
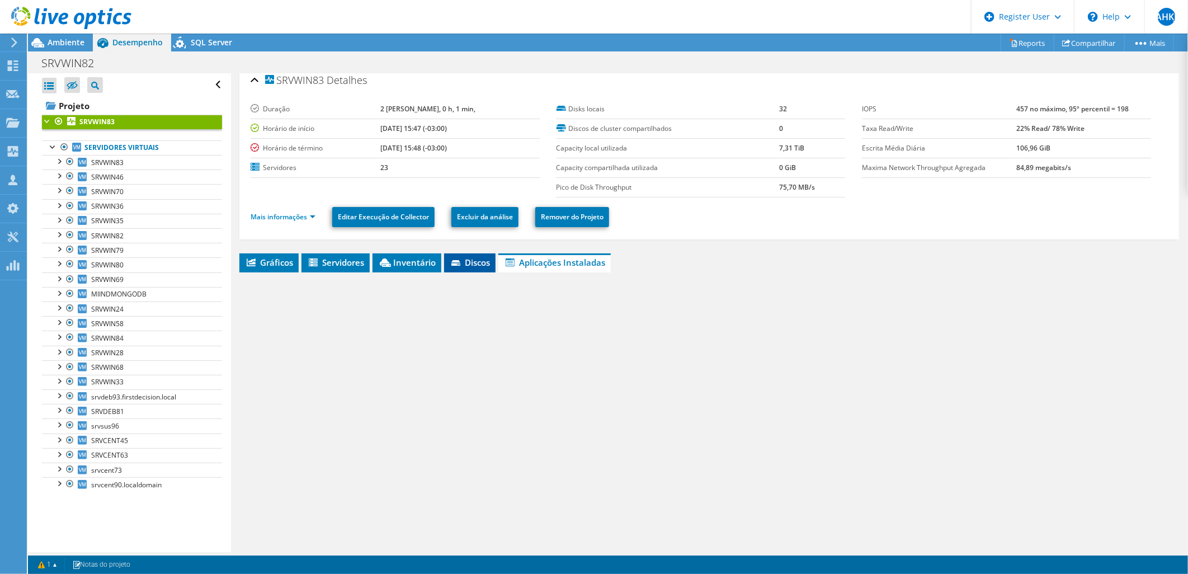
click at [477, 266] on span "Discos" at bounding box center [470, 262] width 40 height 11
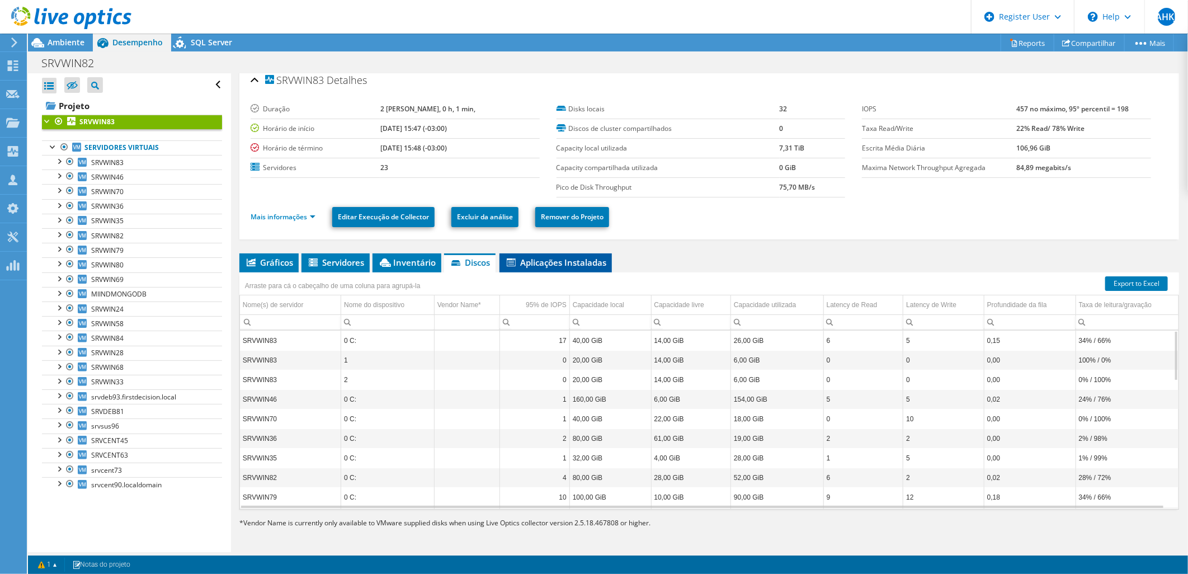
click at [520, 260] on span "Aplicações Instaladas" at bounding box center [555, 262] width 101 height 11
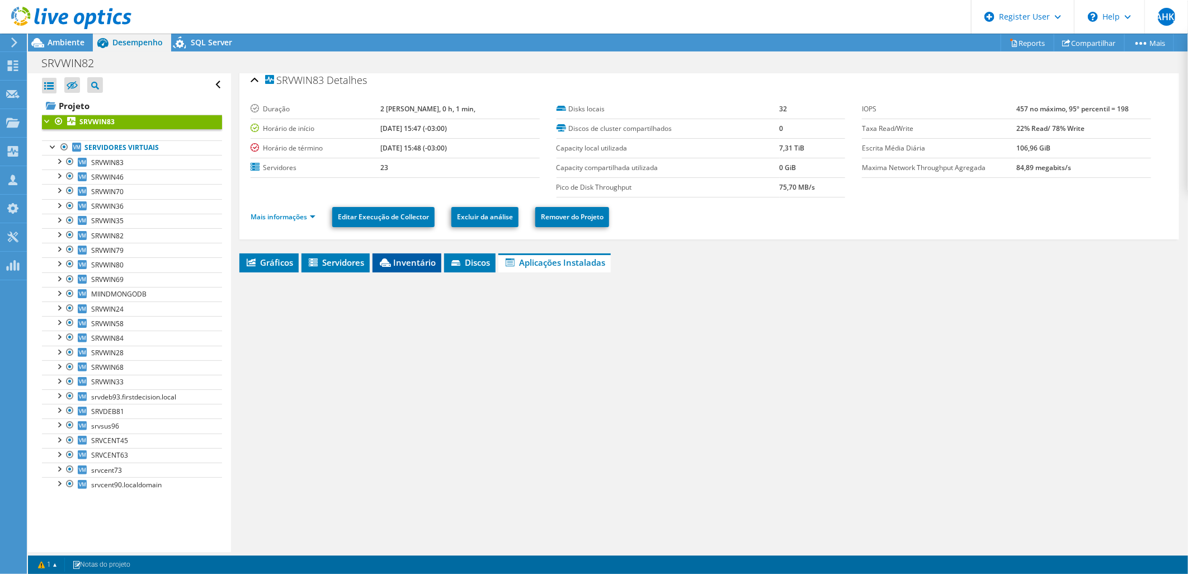
click at [411, 266] on span "Inventário" at bounding box center [407, 262] width 58 height 11
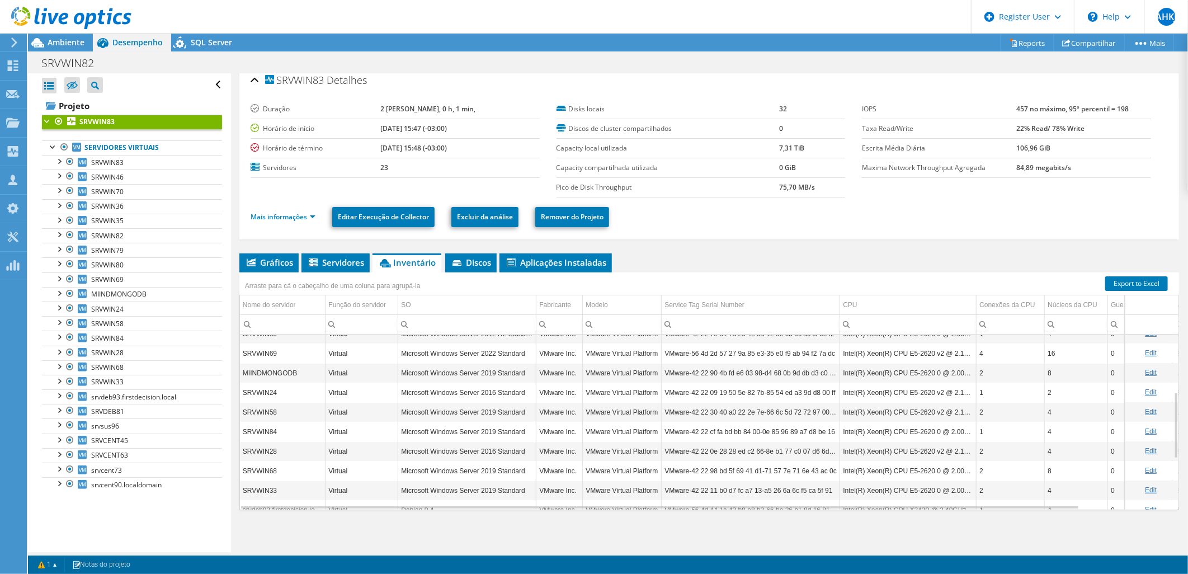
scroll to position [282, 0]
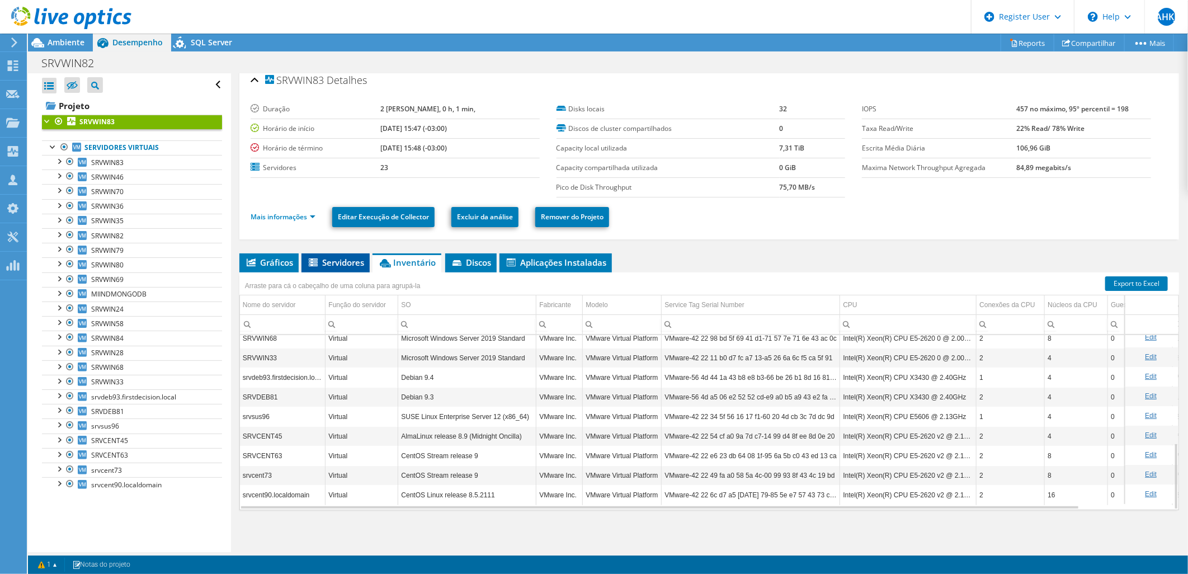
click at [326, 266] on span "Servidores" at bounding box center [335, 262] width 57 height 11
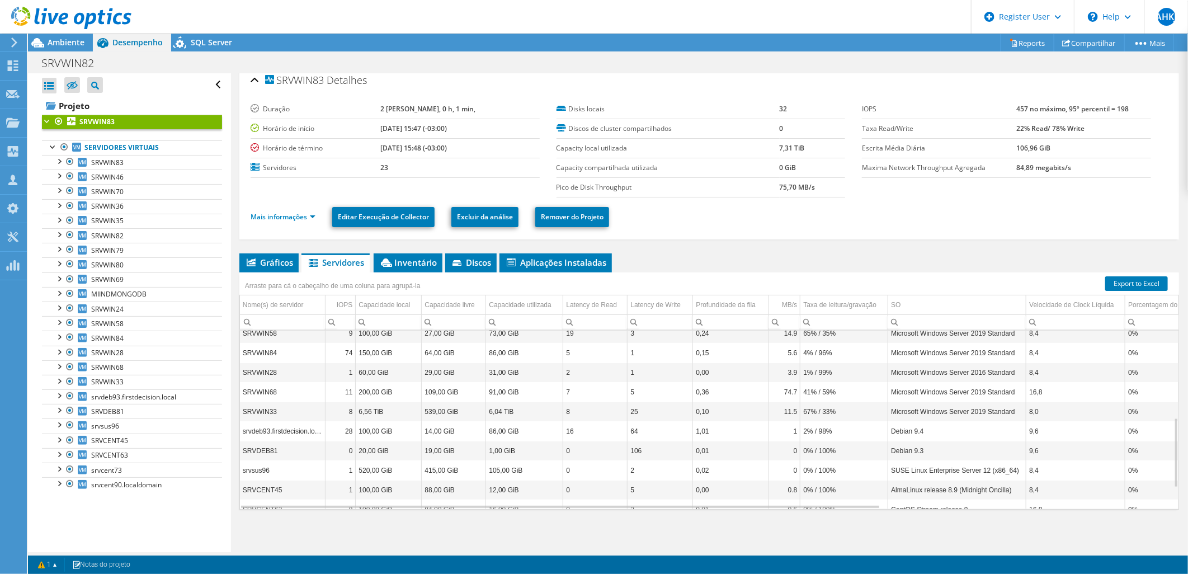
scroll to position [277, 0]
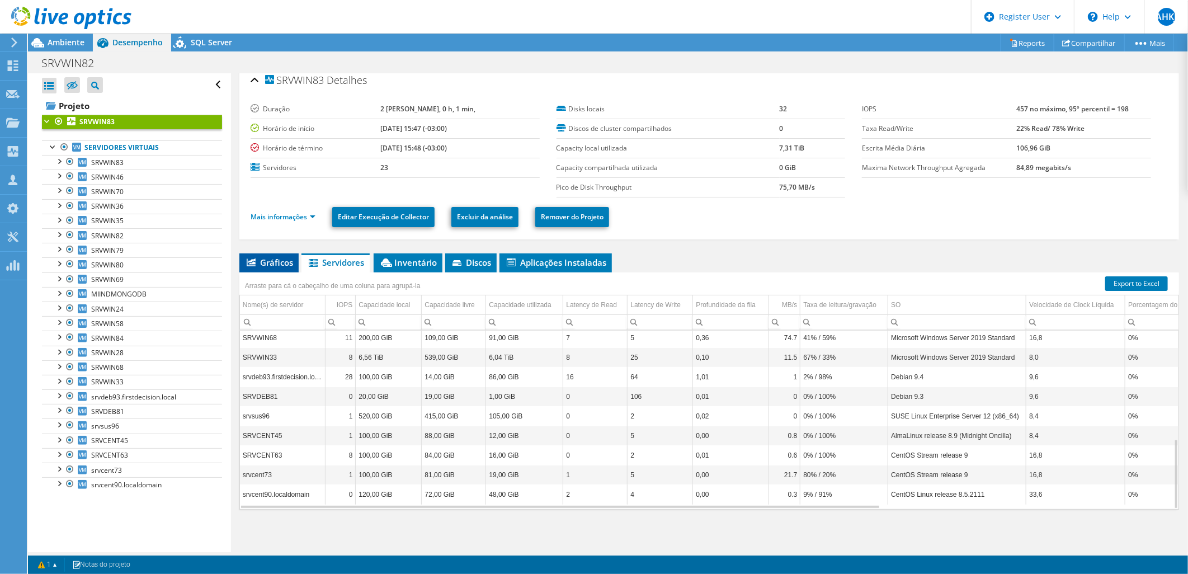
click at [270, 263] on span "Gráficos" at bounding box center [269, 262] width 48 height 11
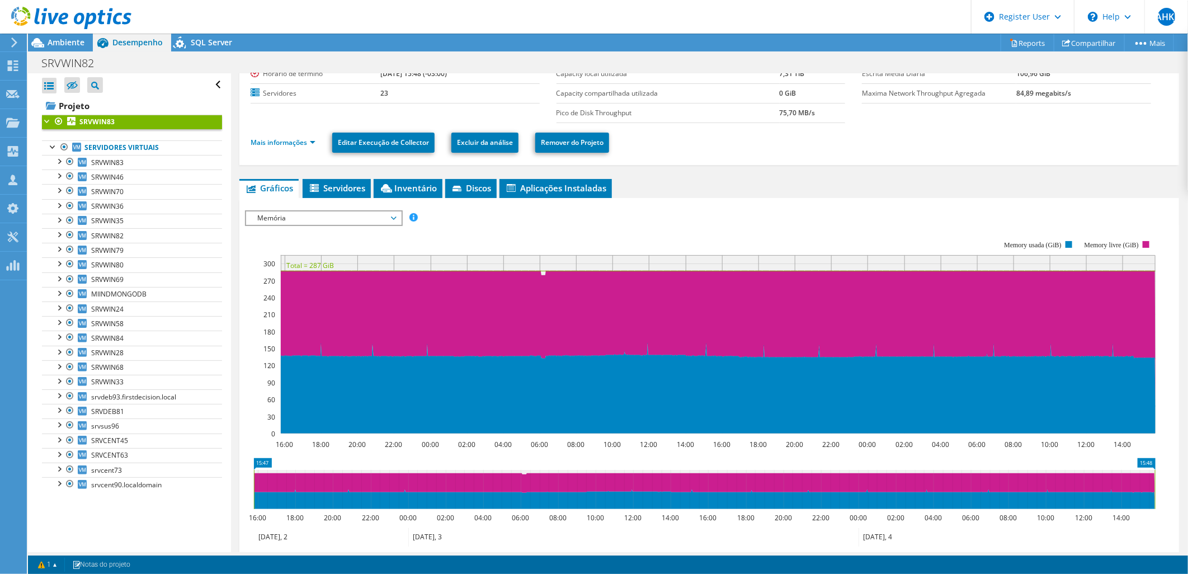
scroll to position [0, 0]
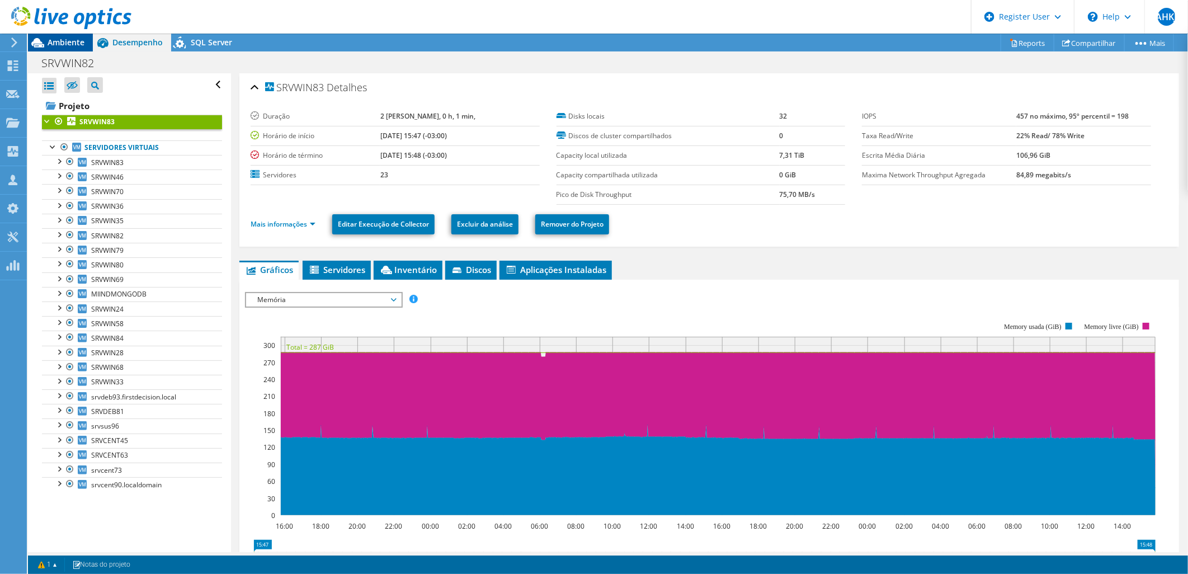
click at [65, 46] on span "Ambiente" at bounding box center [66, 42] width 37 height 11
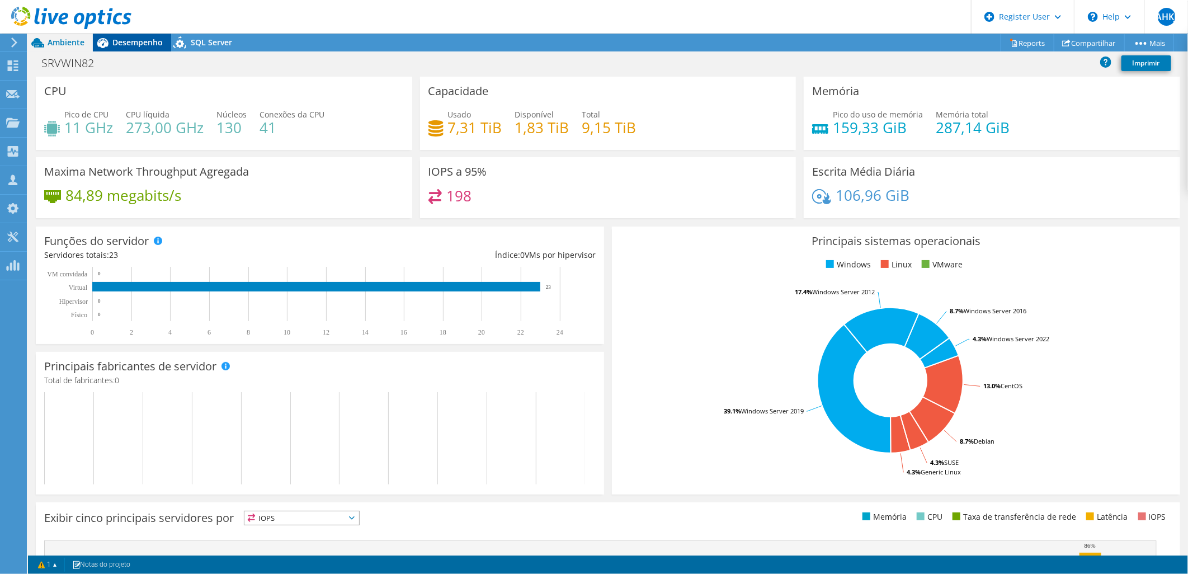
click at [116, 43] on span "Desempenho" at bounding box center [137, 42] width 50 height 11
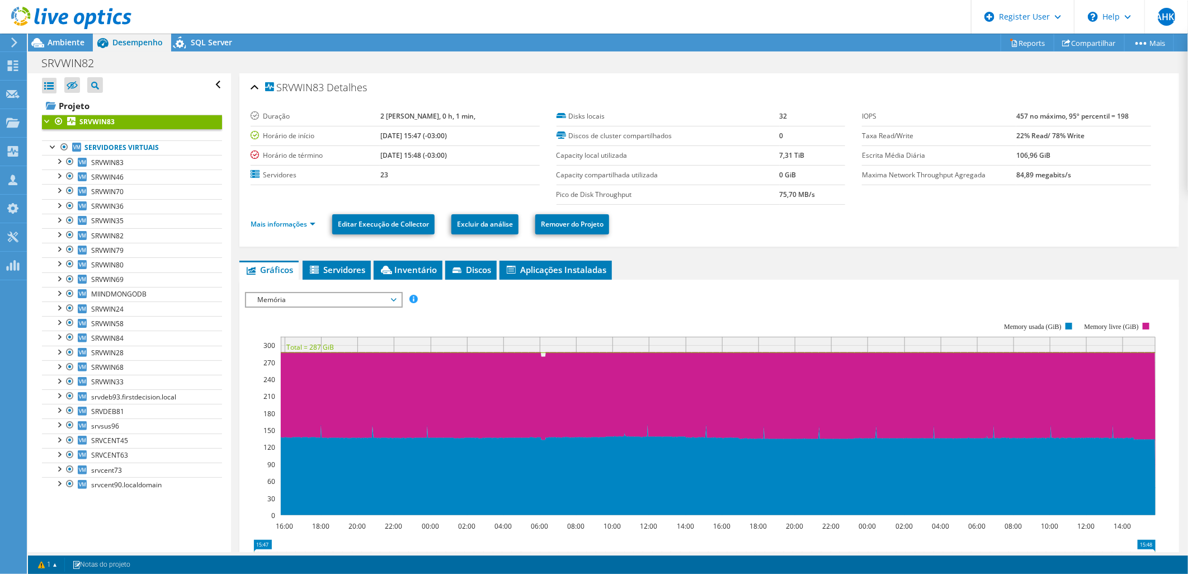
click at [76, 31] on div at bounding box center [65, 18] width 131 height 37
click at [74, 37] on span "Ambiente" at bounding box center [66, 42] width 37 height 11
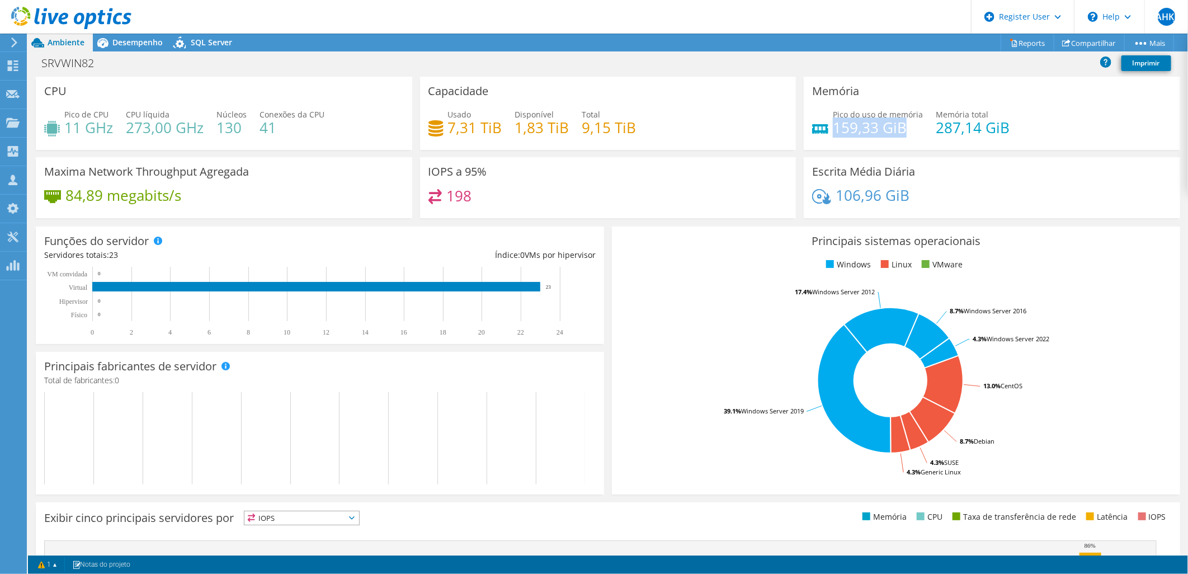
drag, startPoint x: 897, startPoint y: 127, endPoint x: 829, endPoint y: 126, distance: 67.7
click at [833, 126] on h4 "159,33 GiB" at bounding box center [878, 127] width 90 height 12
click at [138, 37] on span "Desempenho" at bounding box center [137, 42] width 50 height 11
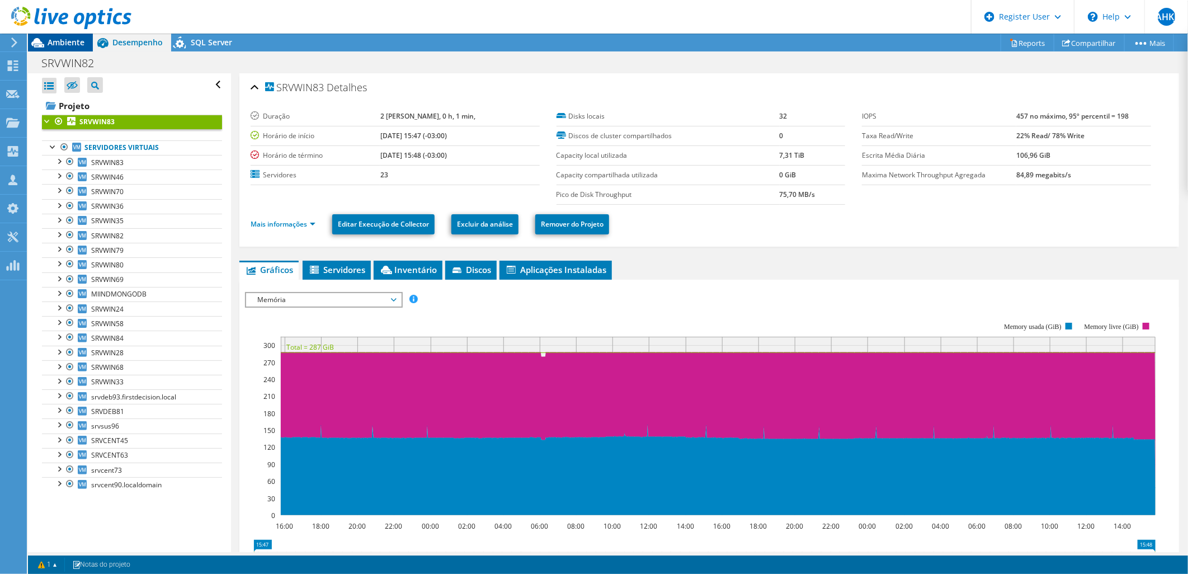
click at [51, 43] on span "Ambiente" at bounding box center [66, 42] width 37 height 11
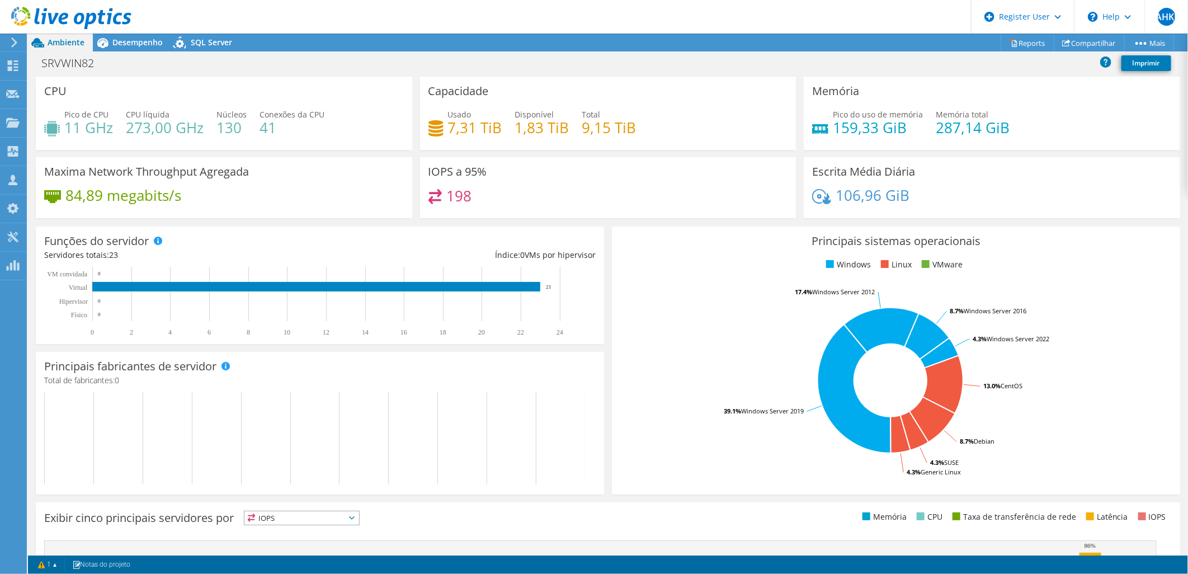
click at [122, 31] on link at bounding box center [71, 27] width 120 height 8
click at [125, 46] on span "Desempenho" at bounding box center [137, 42] width 50 height 11
